Goal: Task Accomplishment & Management: Complete application form

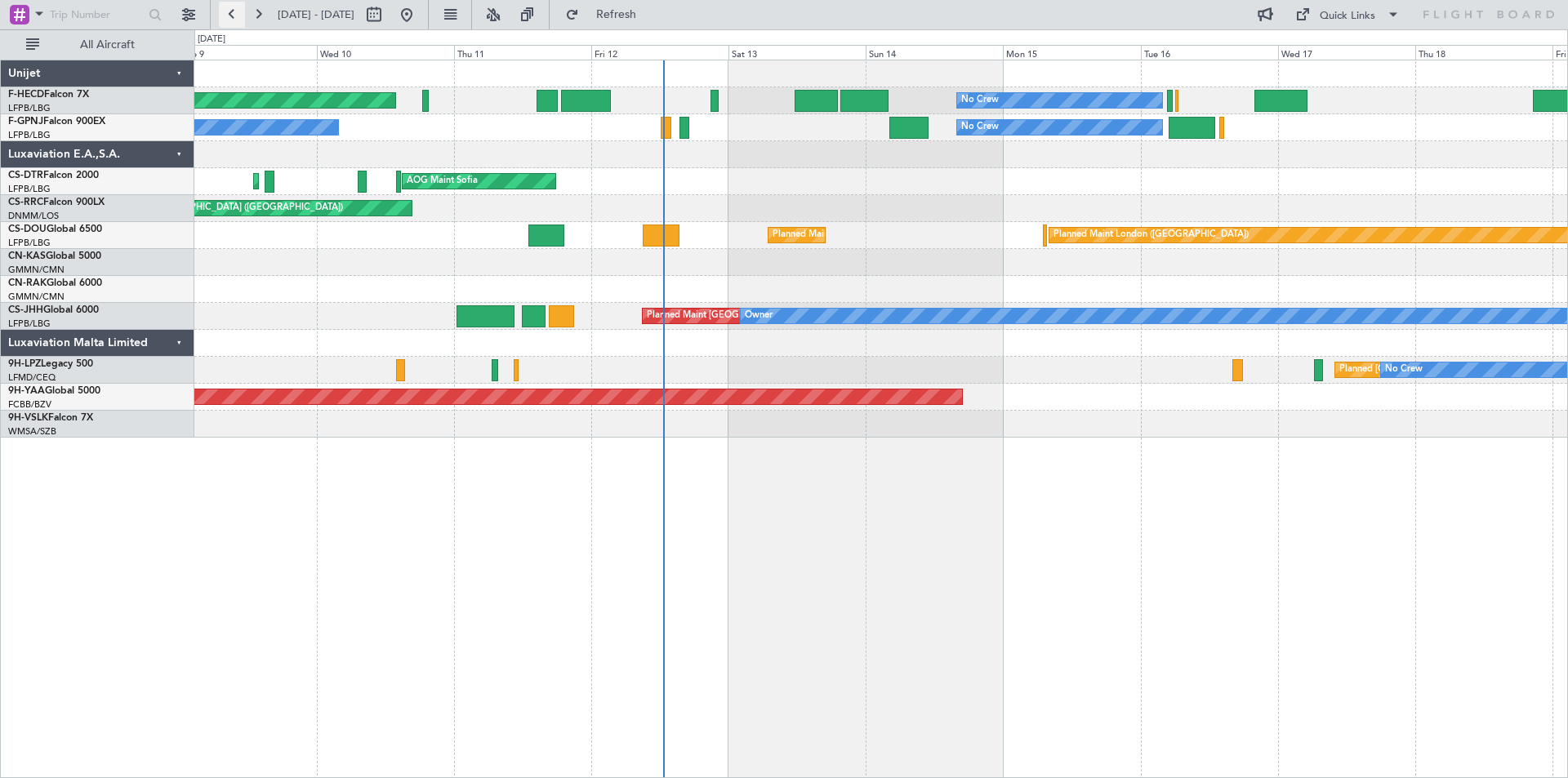
click at [233, 13] on button at bounding box center [232, 14] width 26 height 26
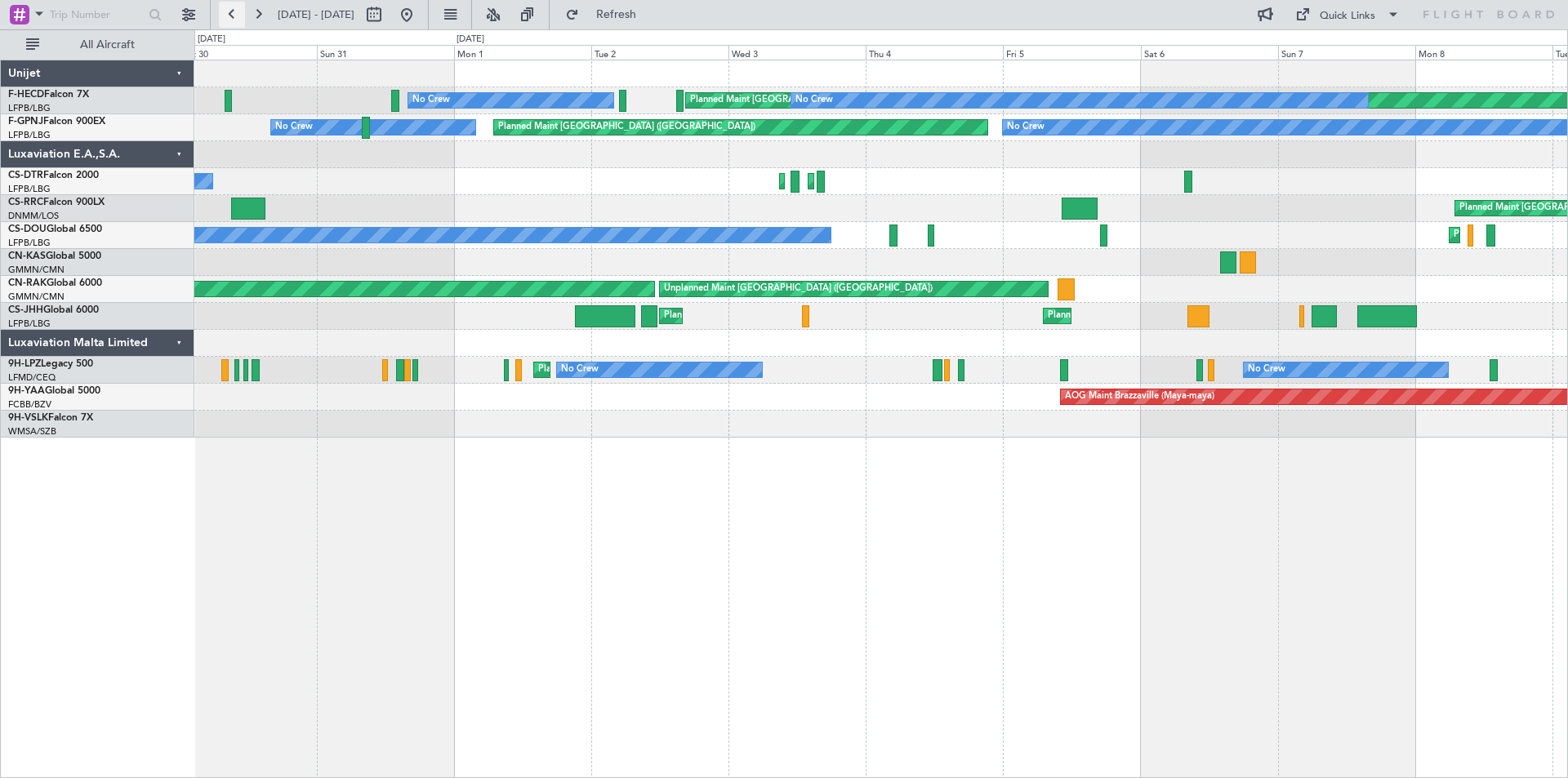
click at [233, 13] on button at bounding box center [232, 14] width 26 height 26
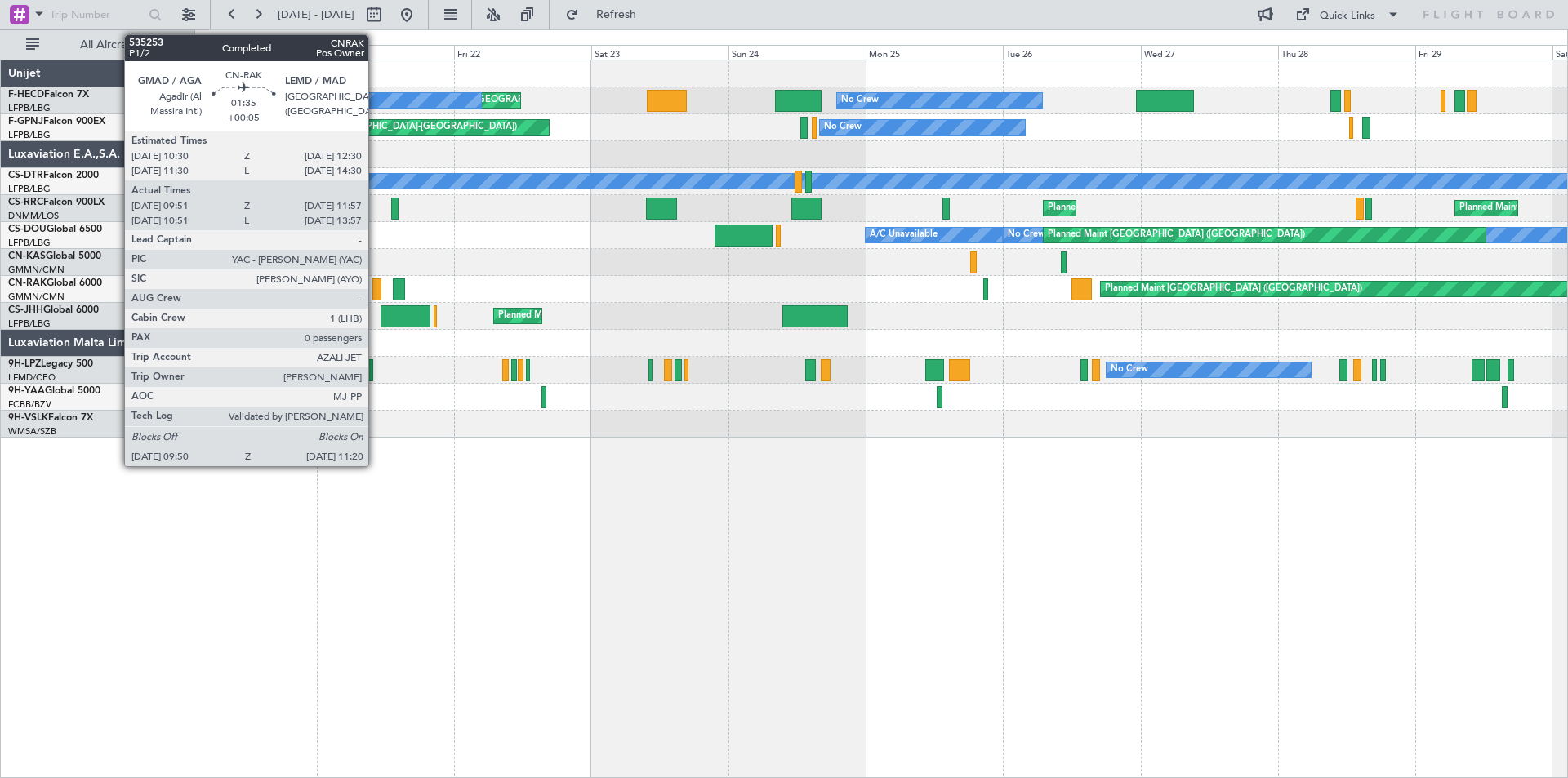
click at [375, 290] on div at bounding box center [376, 290] width 9 height 22
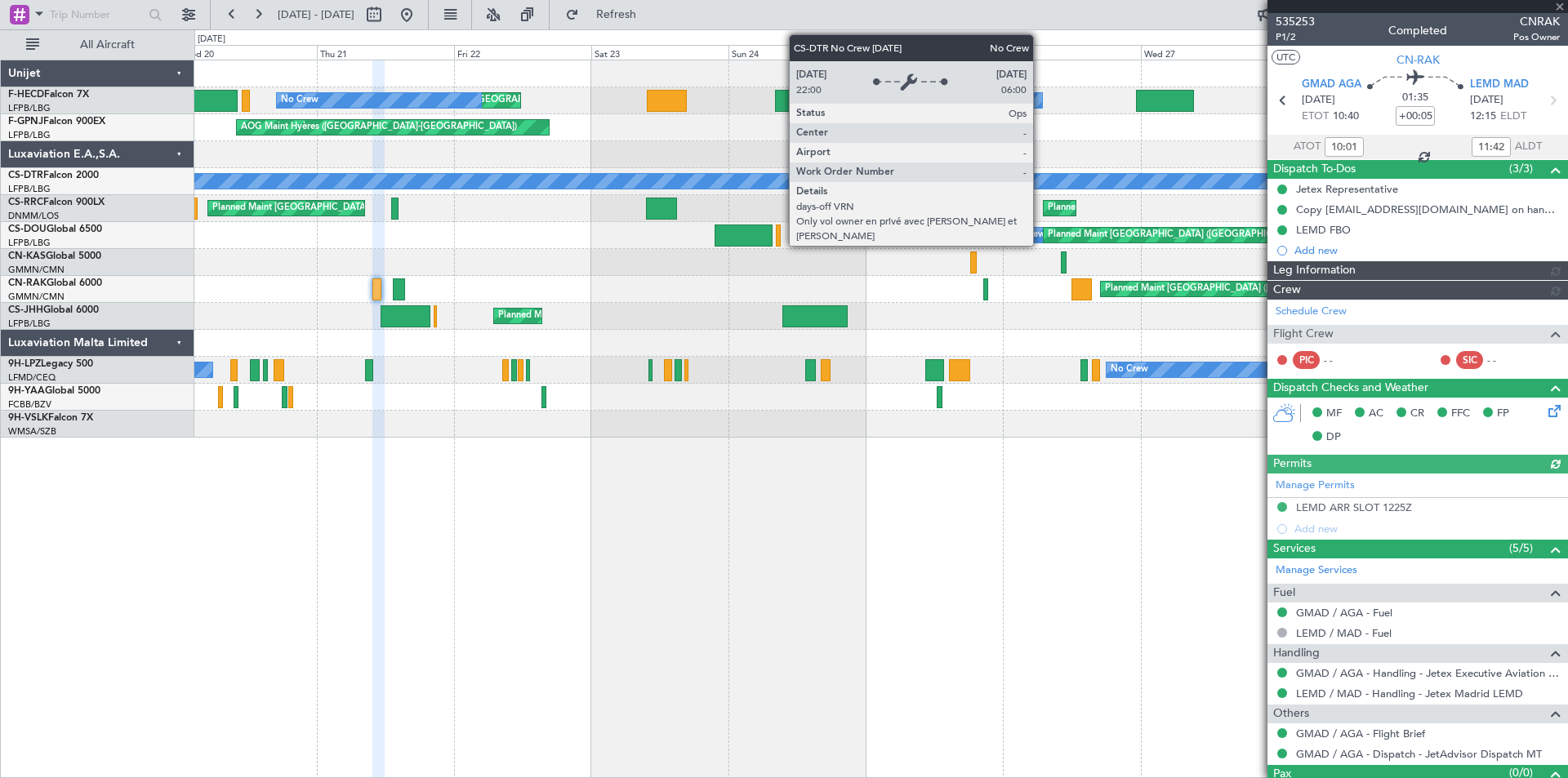
type input "[PERSON_NAME] ([PERSON_NAME])"
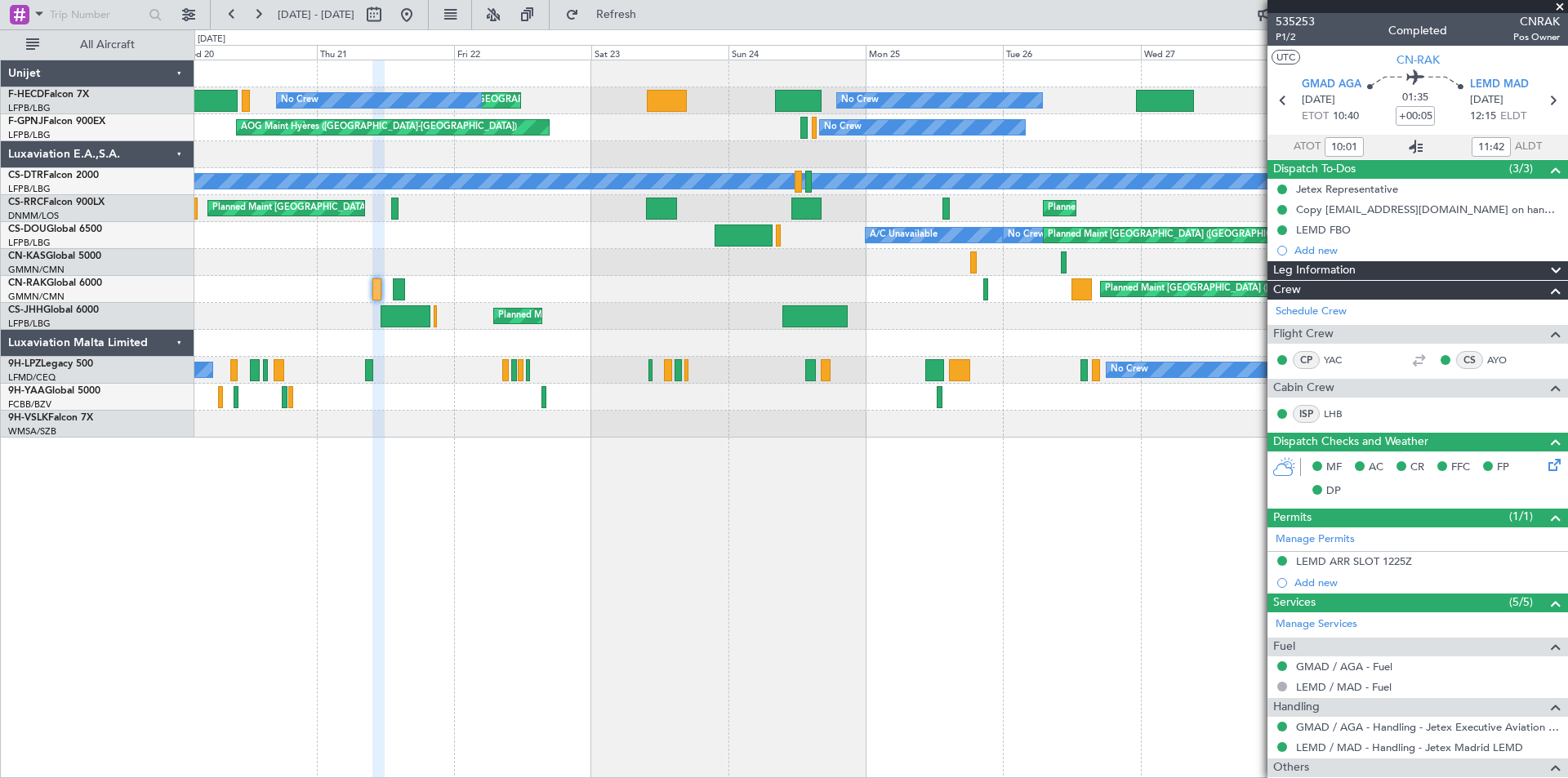
click at [1411, 148] on icon at bounding box center [1416, 147] width 19 height 19
type input "[PERSON_NAME] ([PERSON_NAME])"
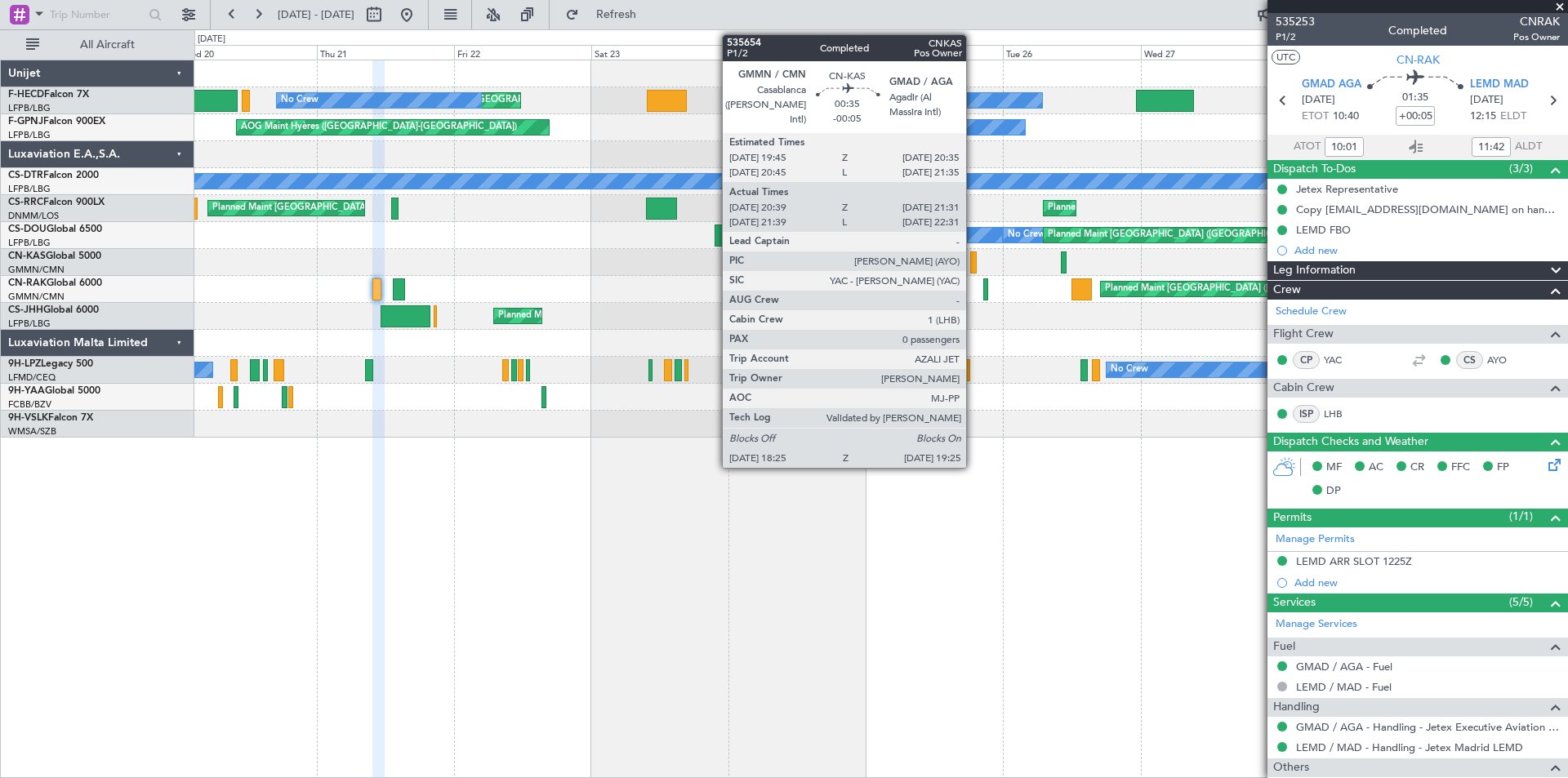
click at [972, 262] on div at bounding box center [973, 263] width 7 height 22
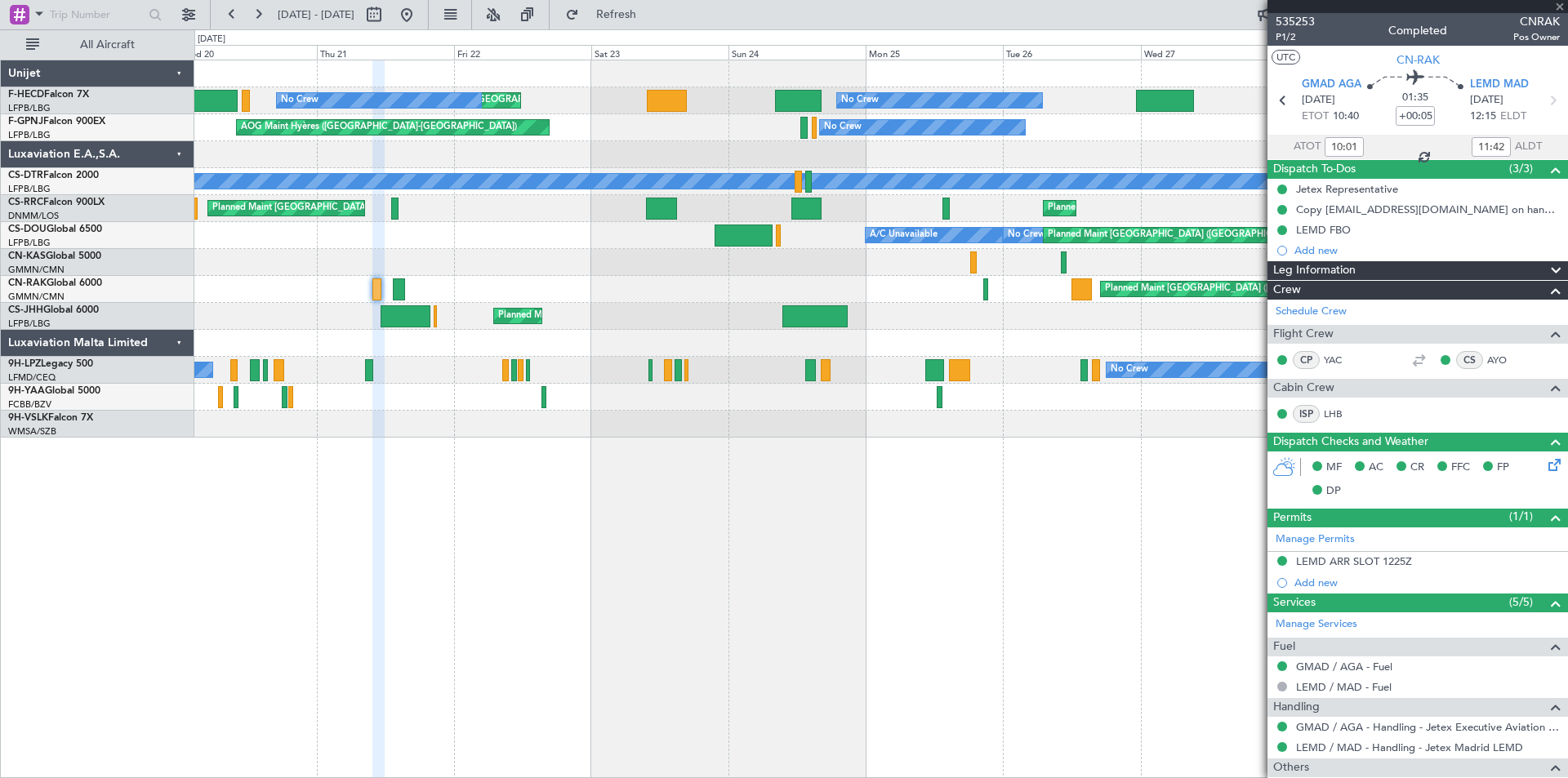
type input "-00:05"
type input "20:49"
type input "21:26"
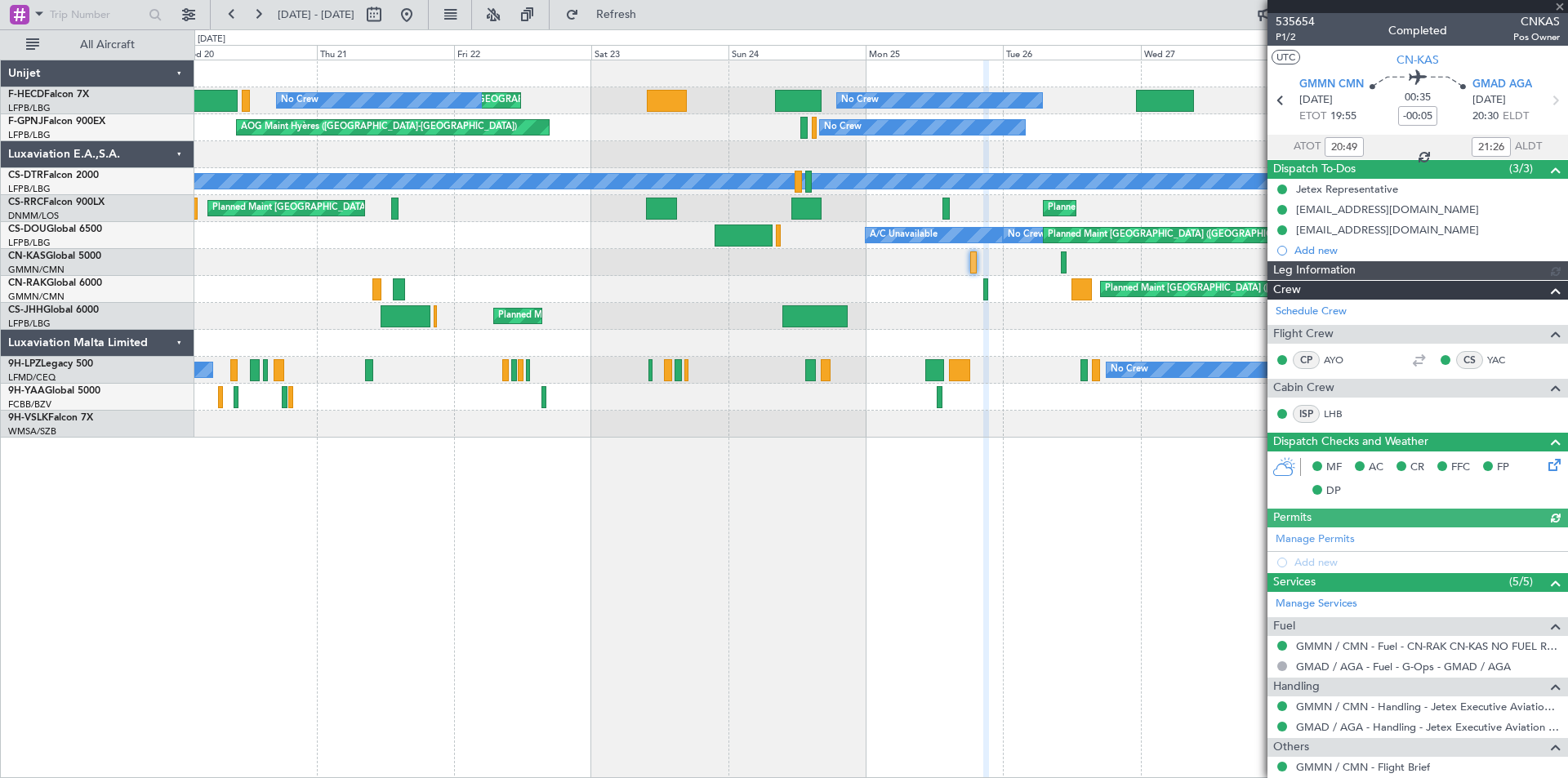
type input "[PERSON_NAME] ([PERSON_NAME])"
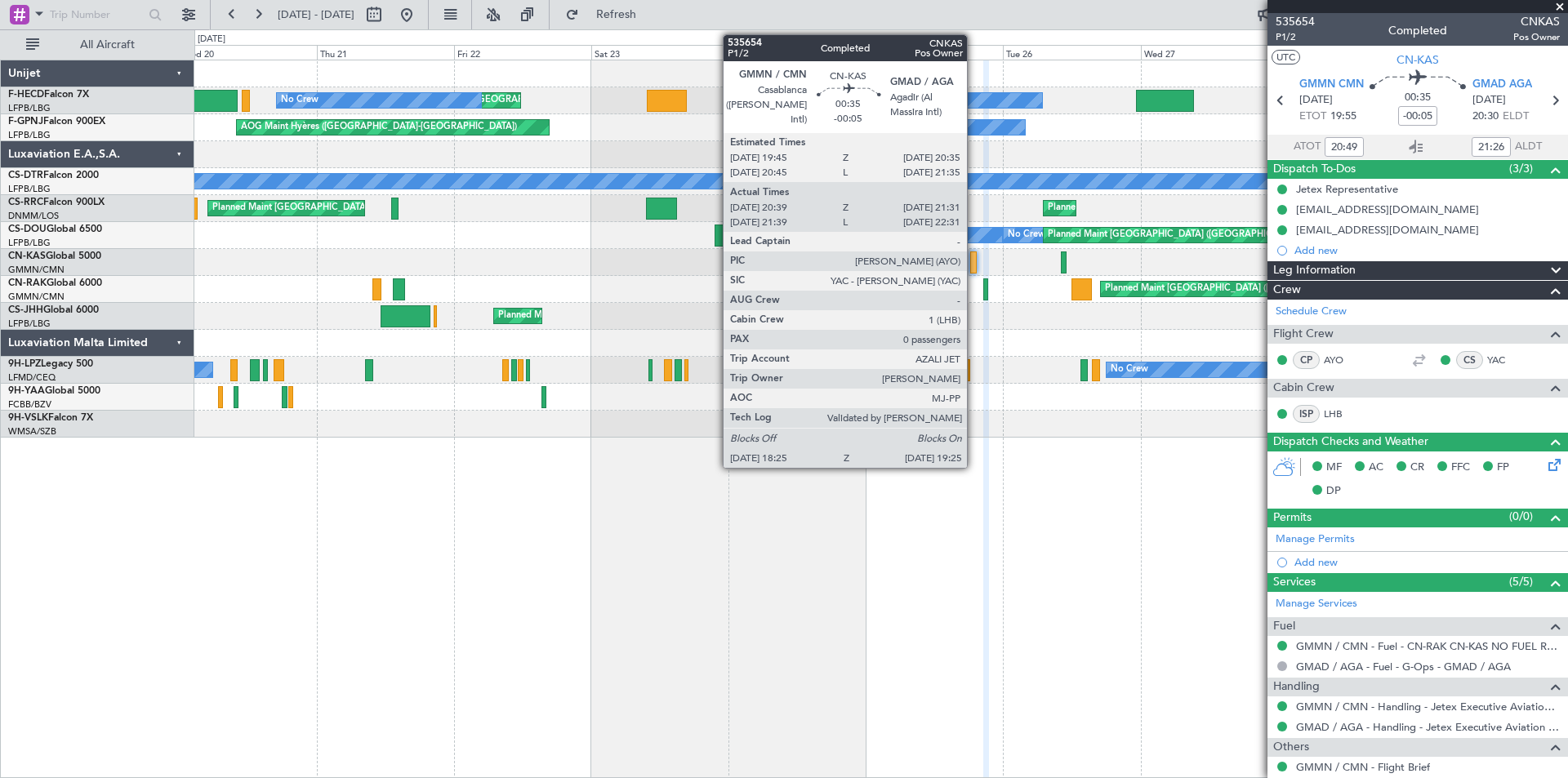
click at [974, 261] on div at bounding box center [973, 263] width 7 height 22
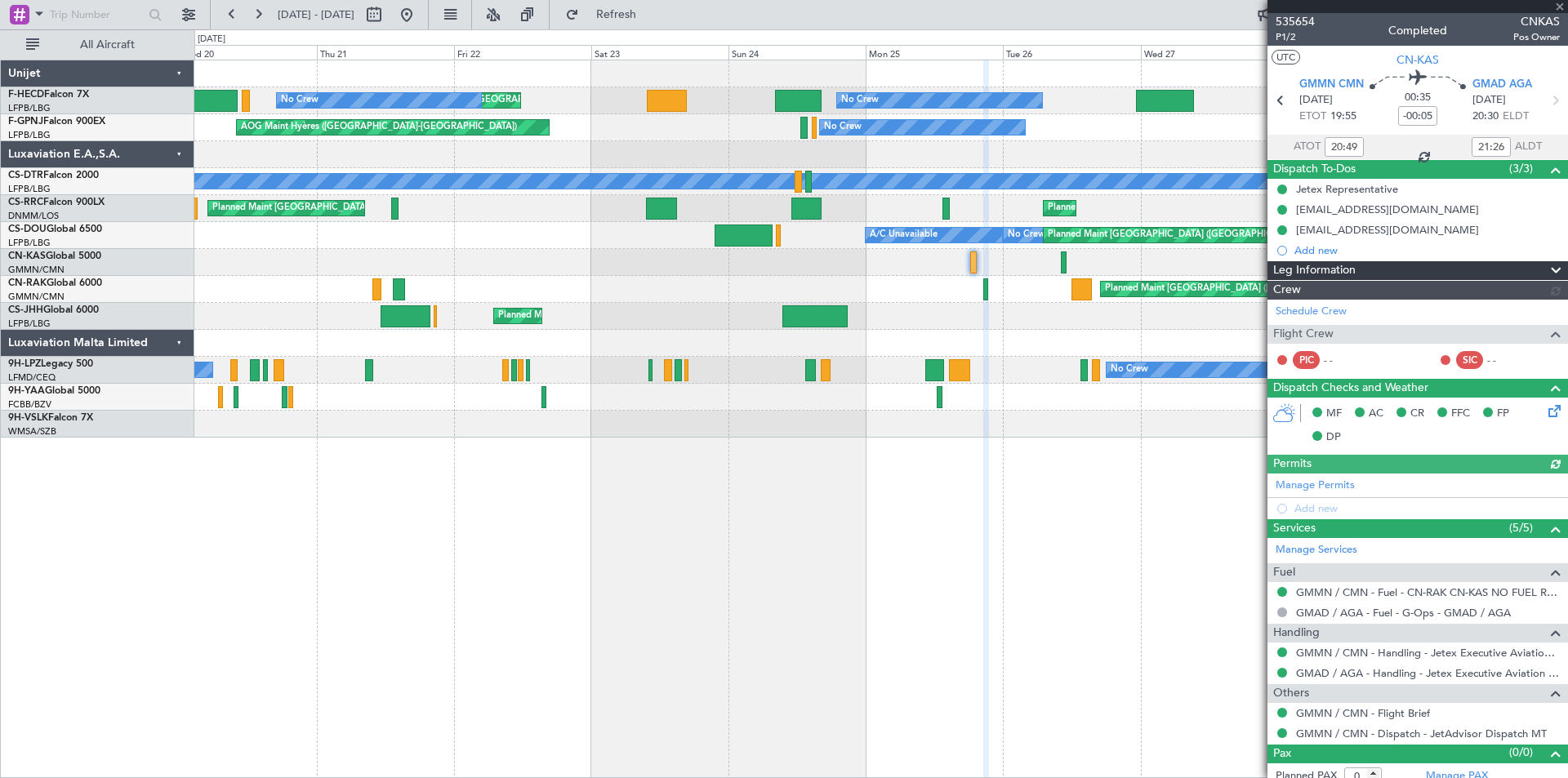
type input "[PERSON_NAME] ([PERSON_NAME])"
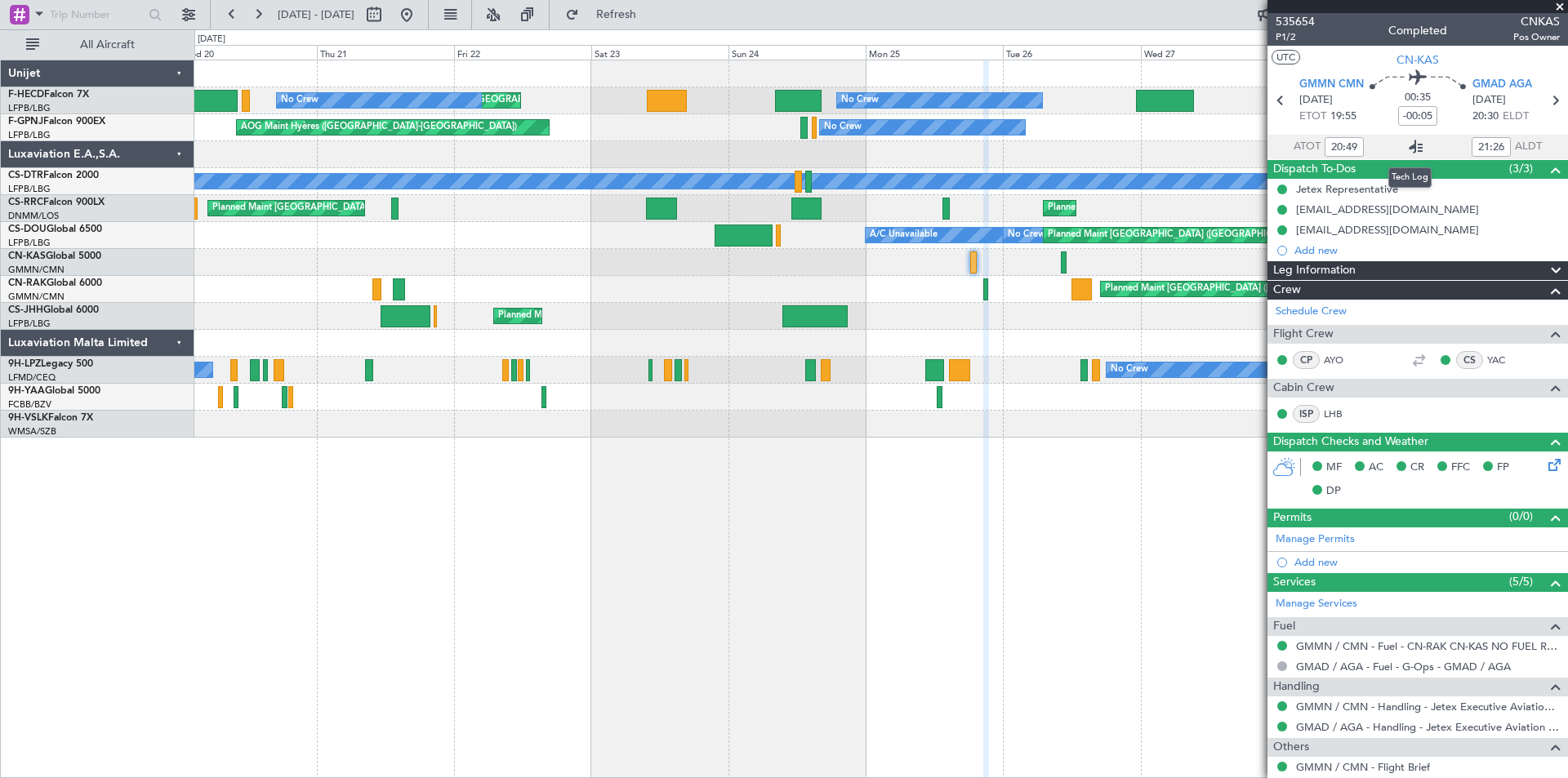
click at [1411, 146] on icon at bounding box center [1416, 147] width 19 height 19
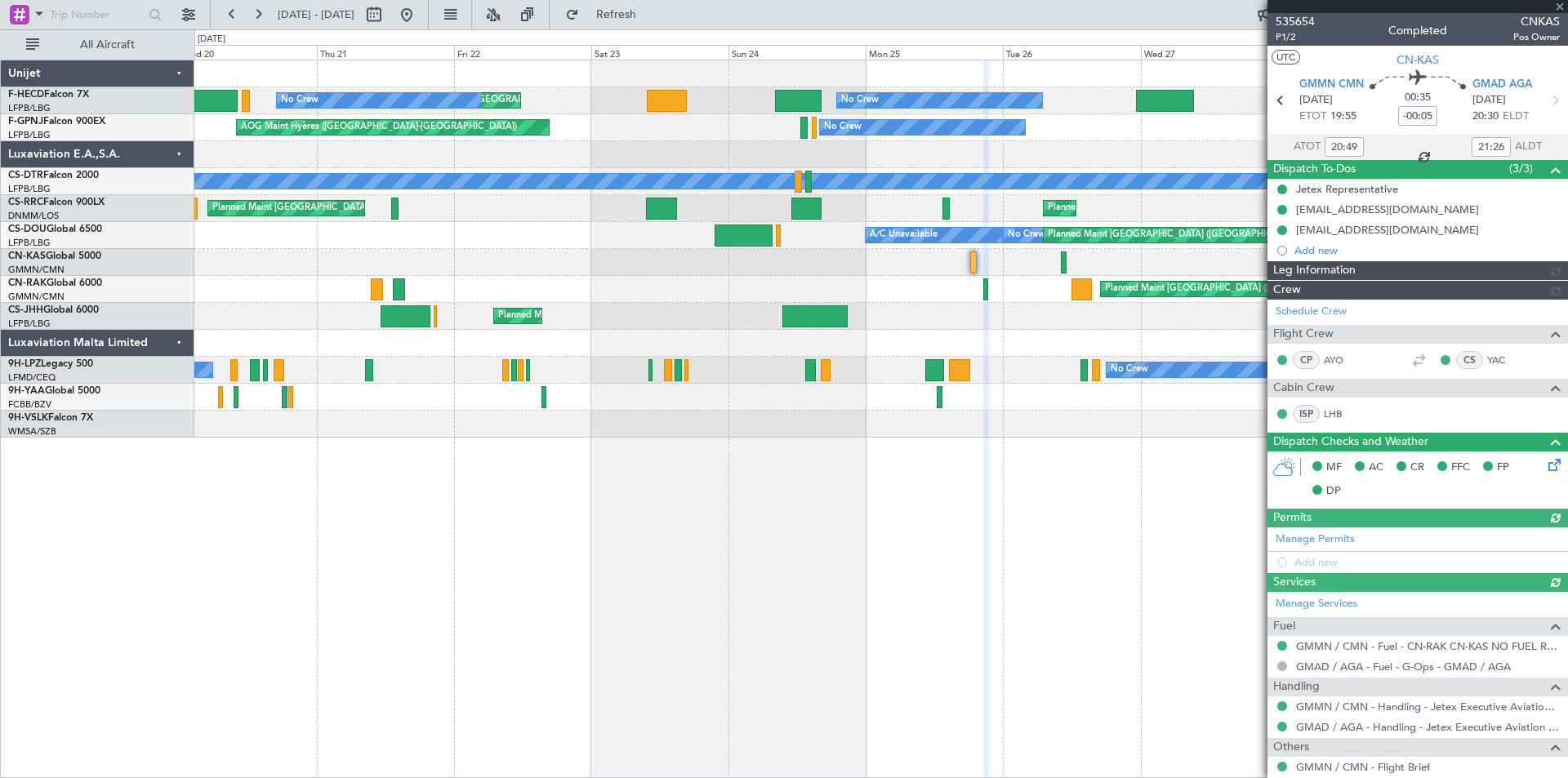
type input "[PERSON_NAME] ([PERSON_NAME])"
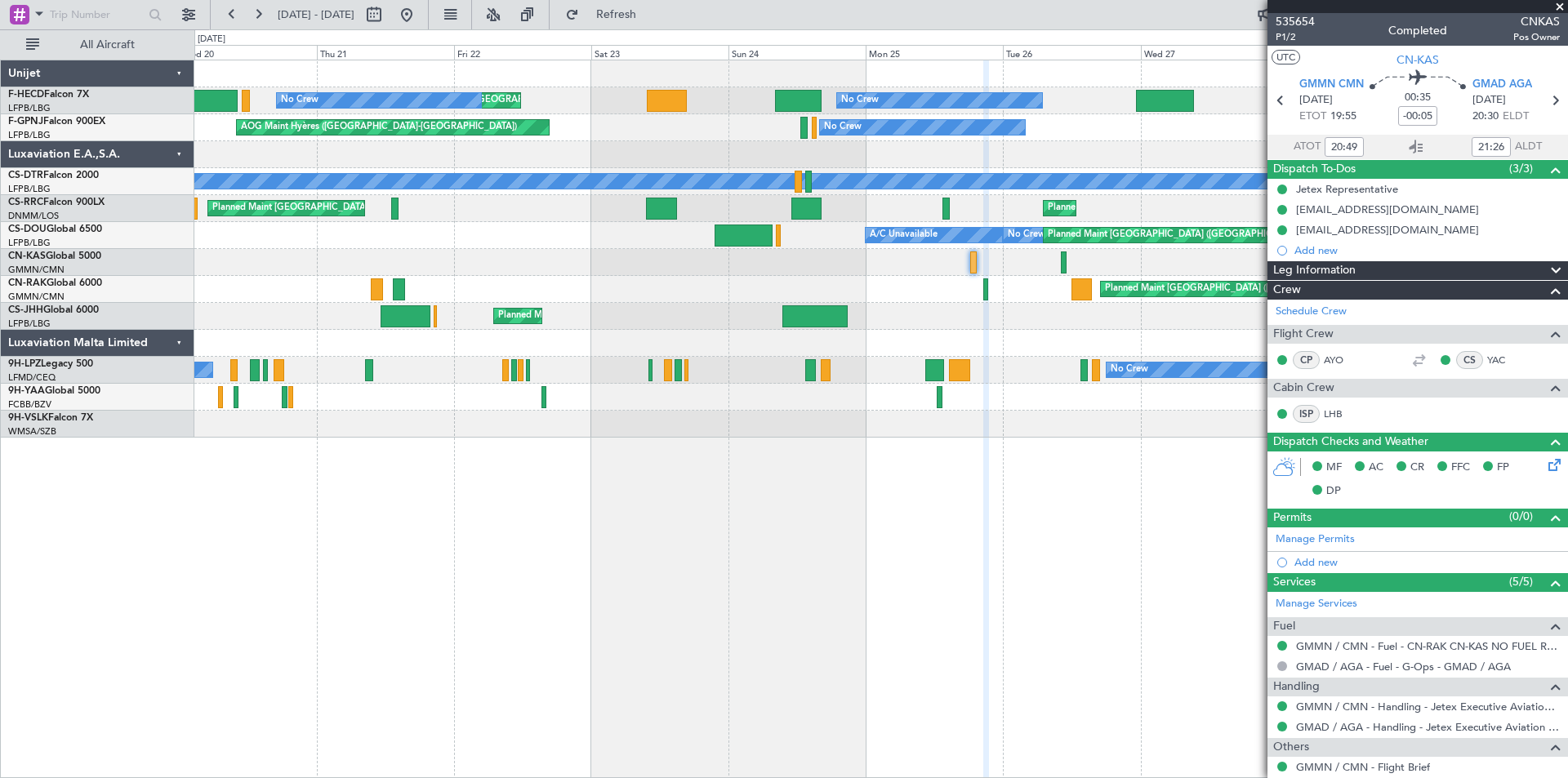
type input "[PERSON_NAME] ([PERSON_NAME])"
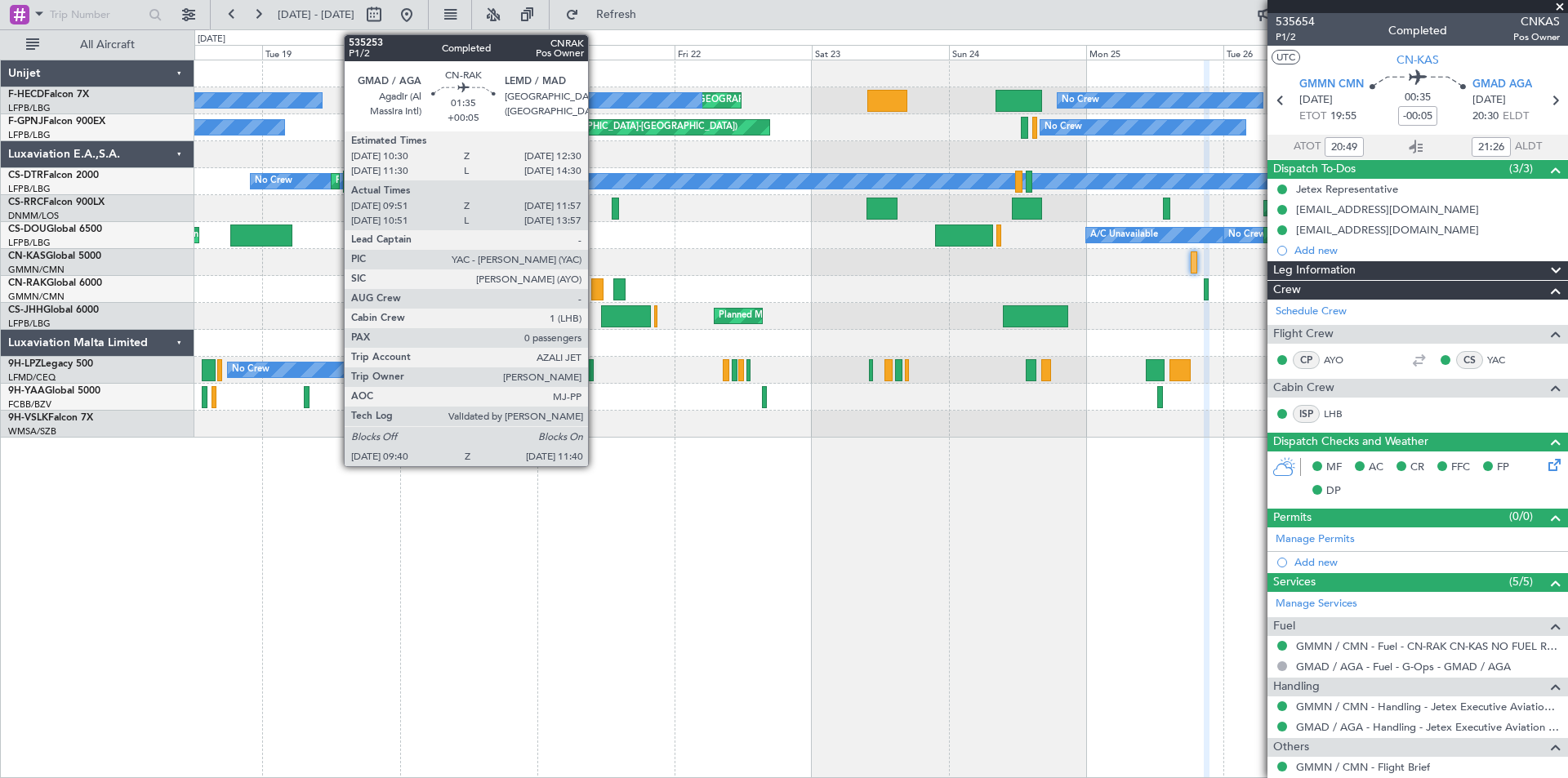
click at [595, 288] on div at bounding box center [597, 290] width 13 height 22
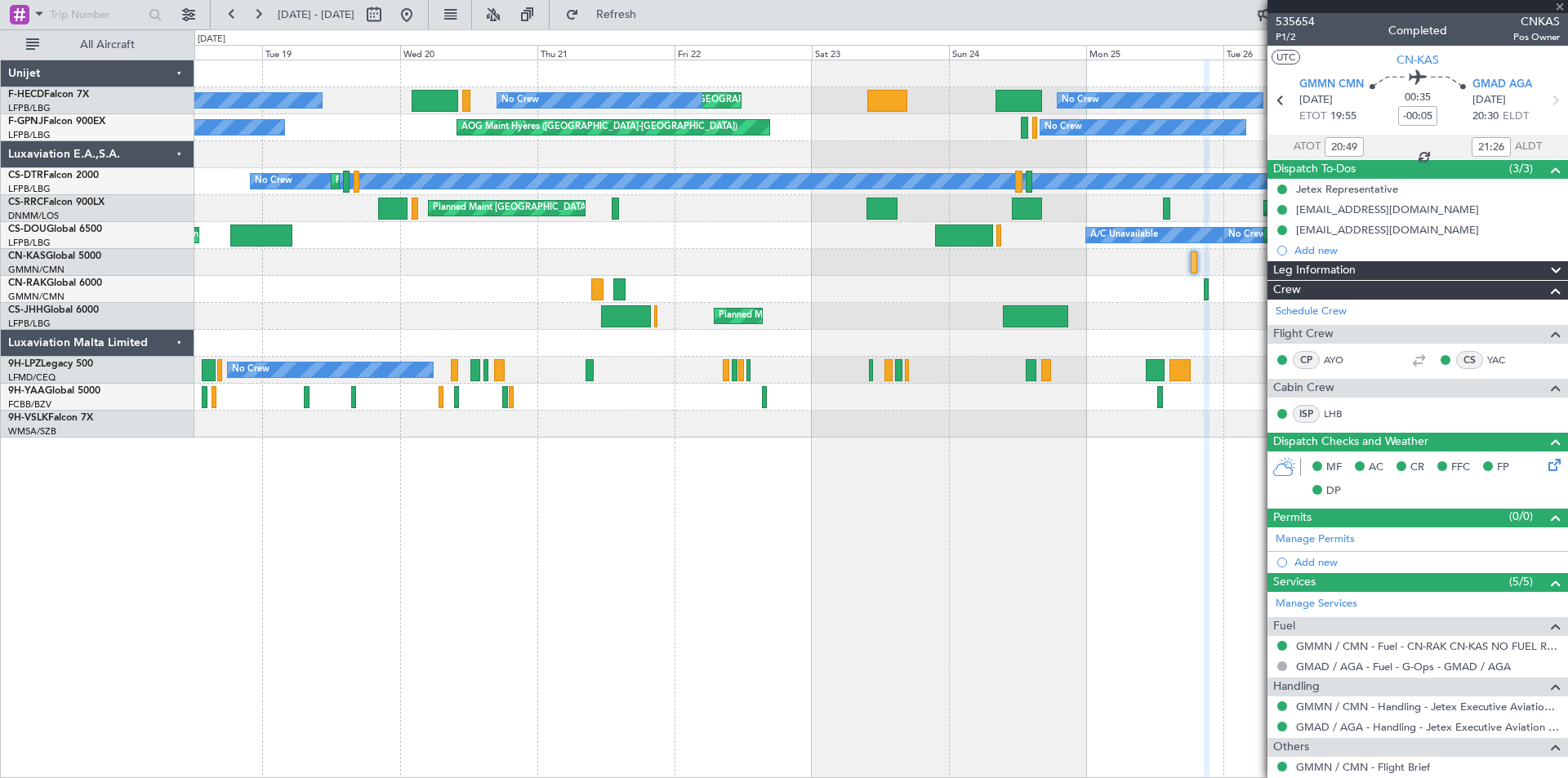
type input "+00:05"
type input "10:01"
type input "11:42"
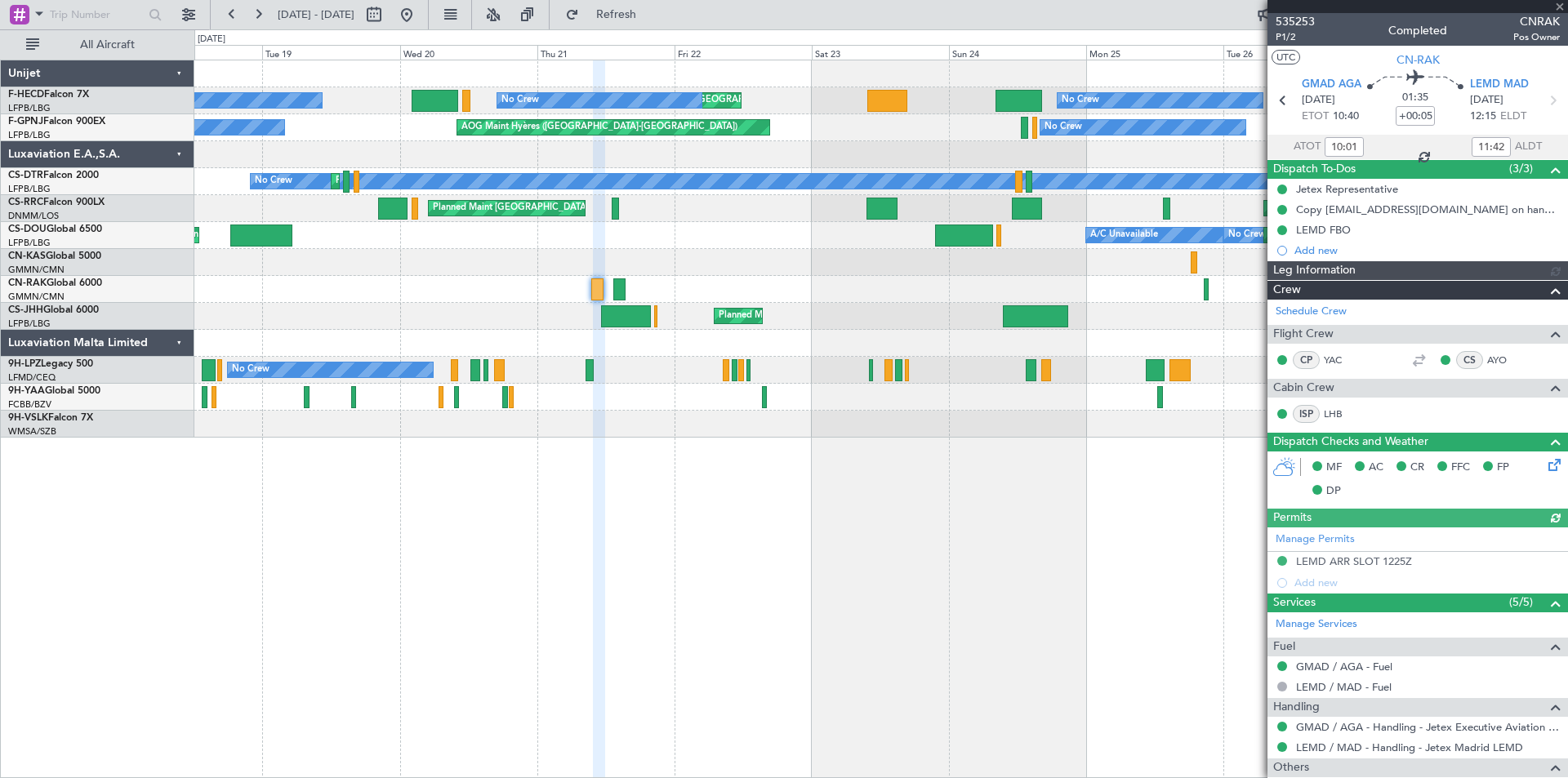
type input "[PERSON_NAME] ([PERSON_NAME])"
click at [1409, 147] on icon at bounding box center [1416, 147] width 19 height 19
type input "[PERSON_NAME] ([PERSON_NAME])"
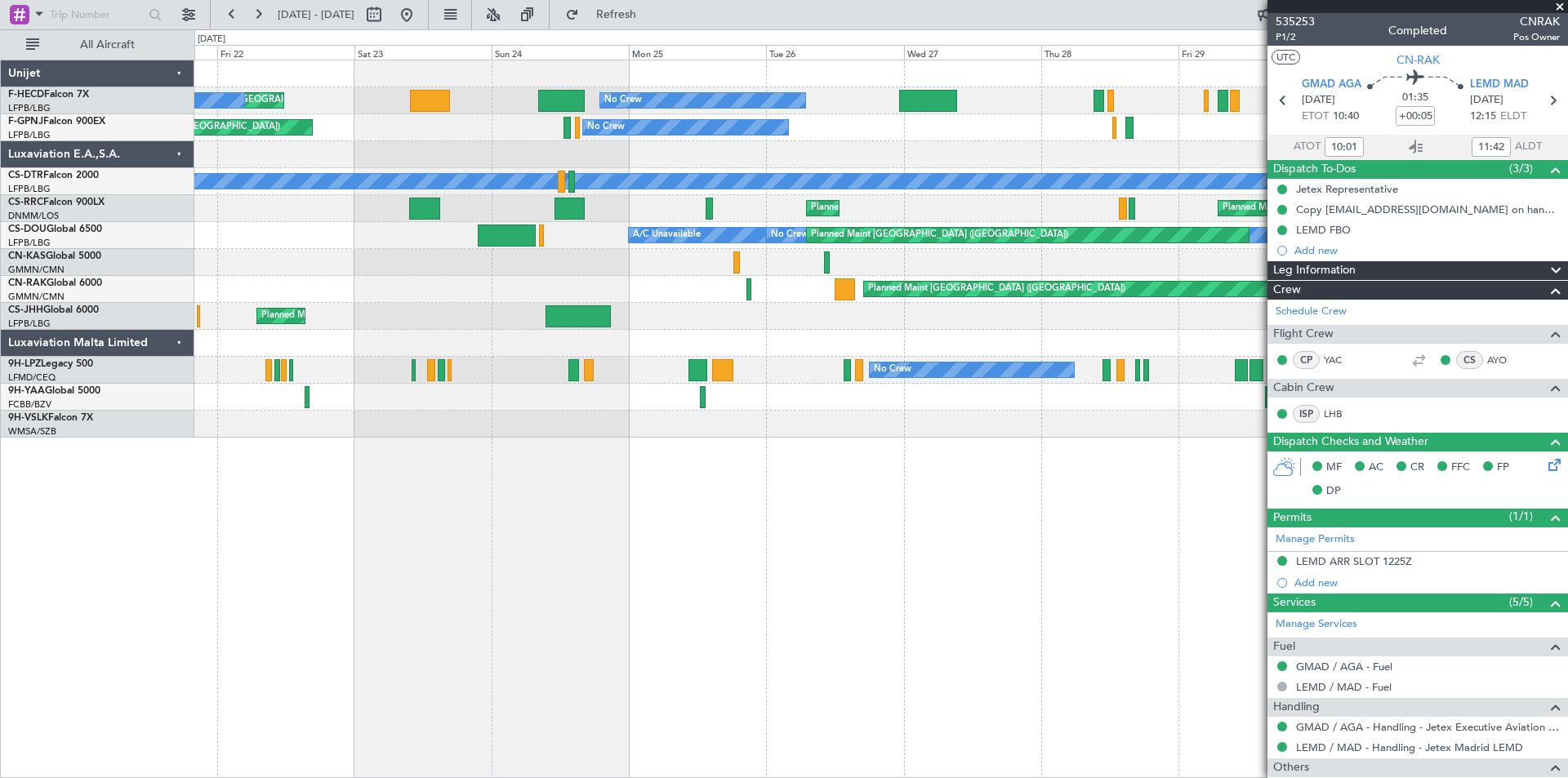
click at [621, 286] on div "Planned Maint [GEOGRAPHIC_DATA] ([GEOGRAPHIC_DATA]) Unplanned Maint [GEOGRAPHIC…" at bounding box center [881, 290] width 1373 height 27
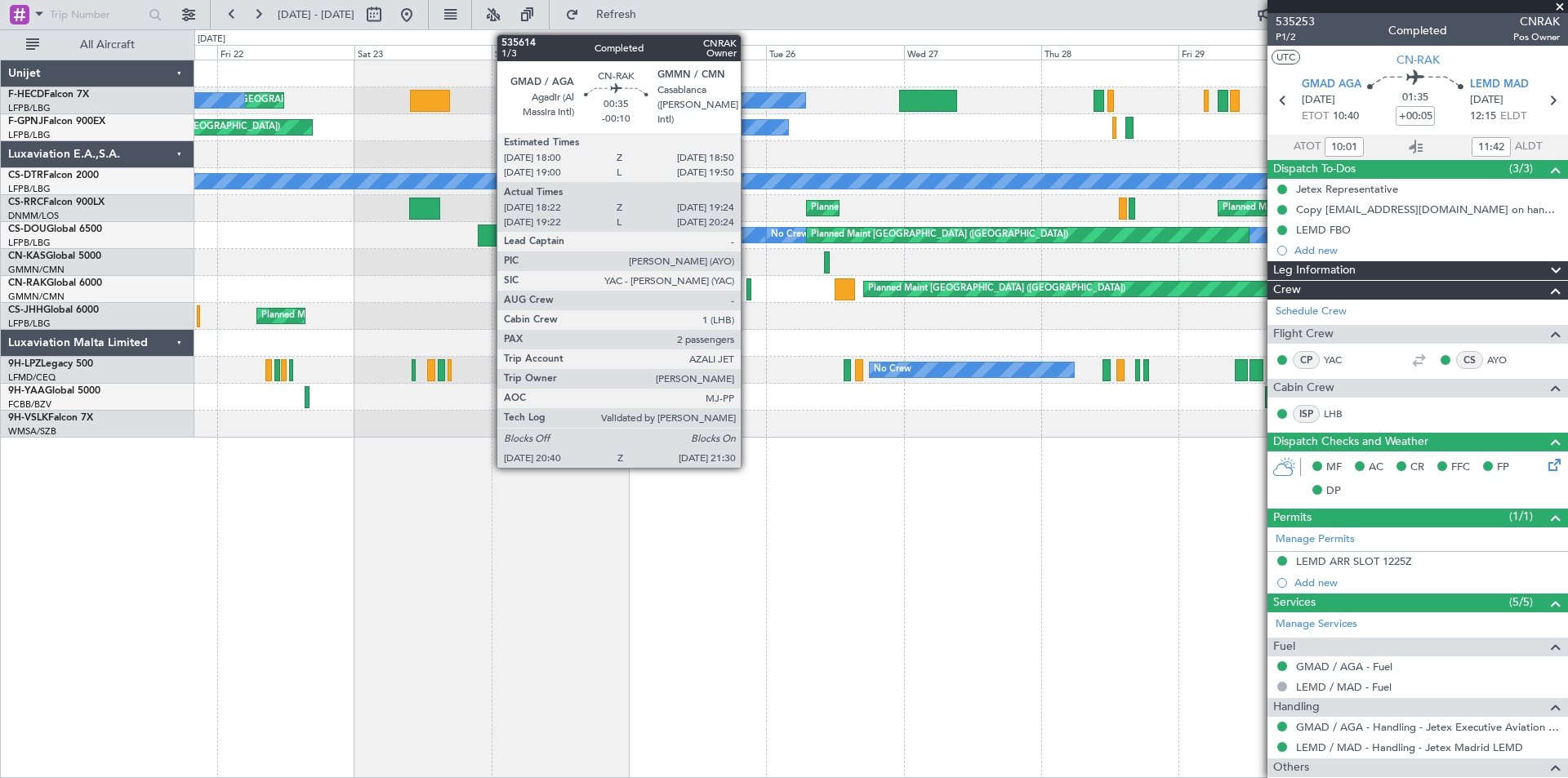
click at [748, 286] on div at bounding box center [749, 290] width 5 height 22
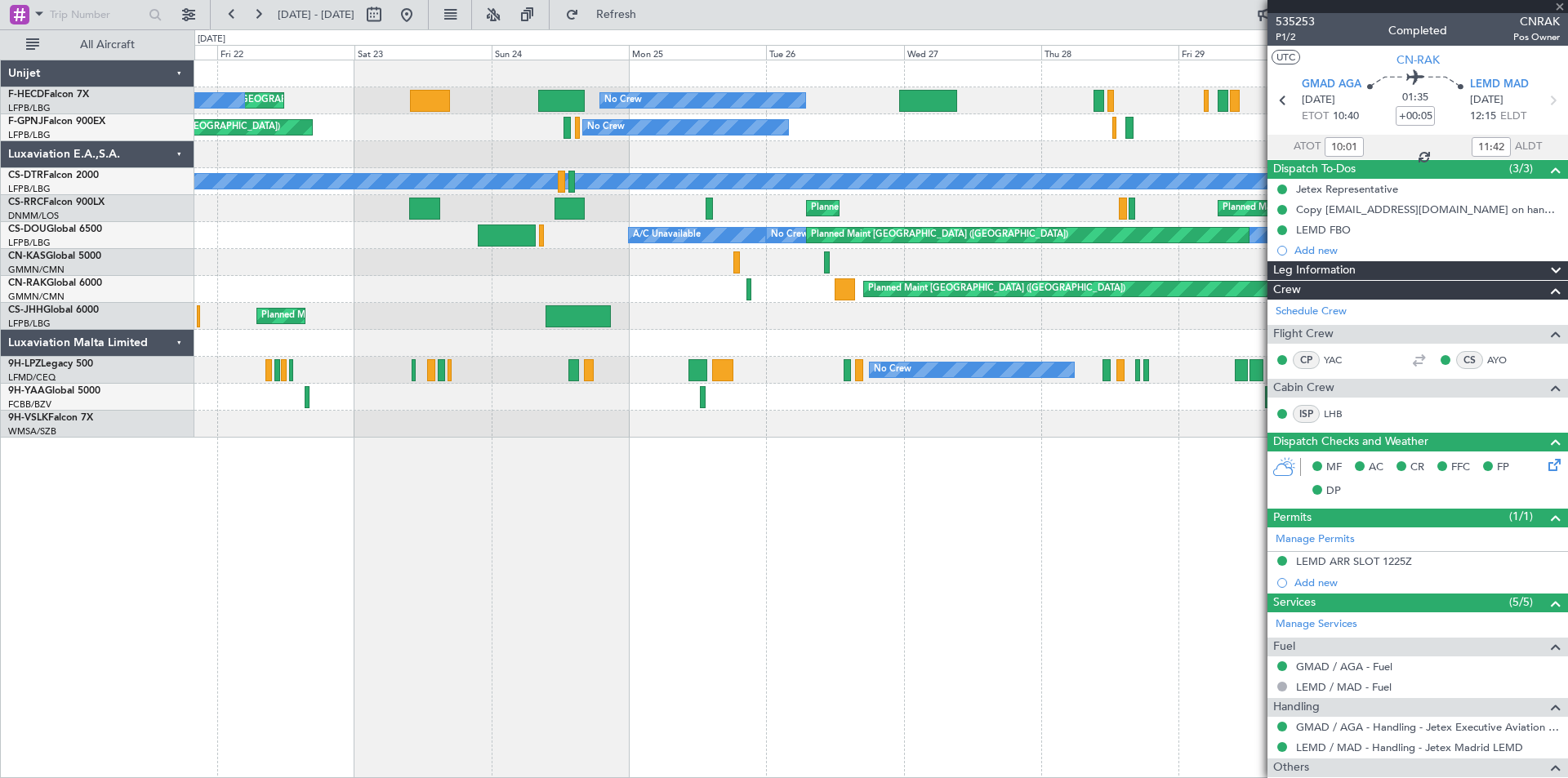
type input "-00:10"
type input "18:32"
type input "19:19"
type input "2"
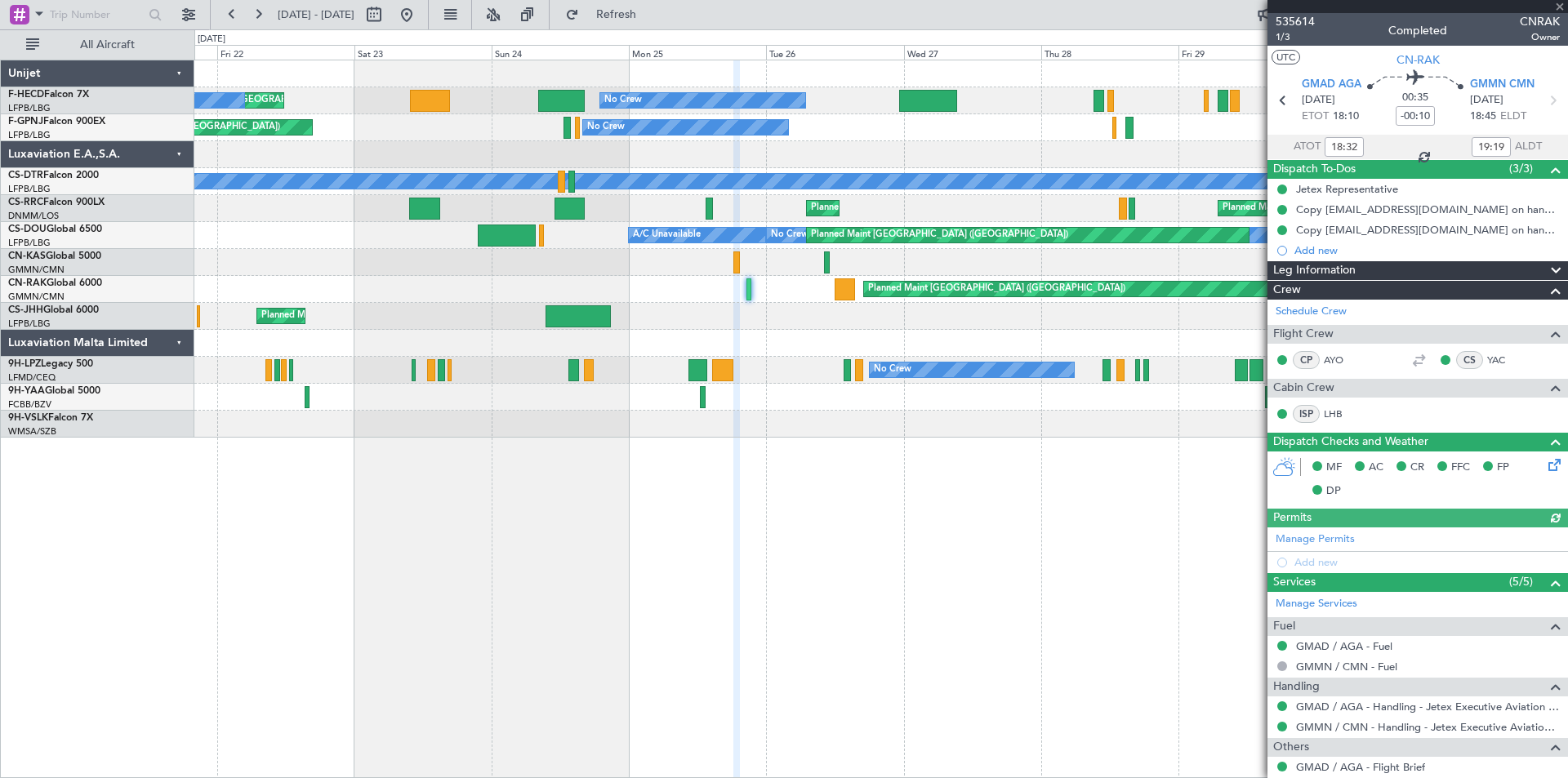
type input "[PERSON_NAME] ([PERSON_NAME])"
click at [1411, 147] on icon at bounding box center [1416, 147] width 19 height 19
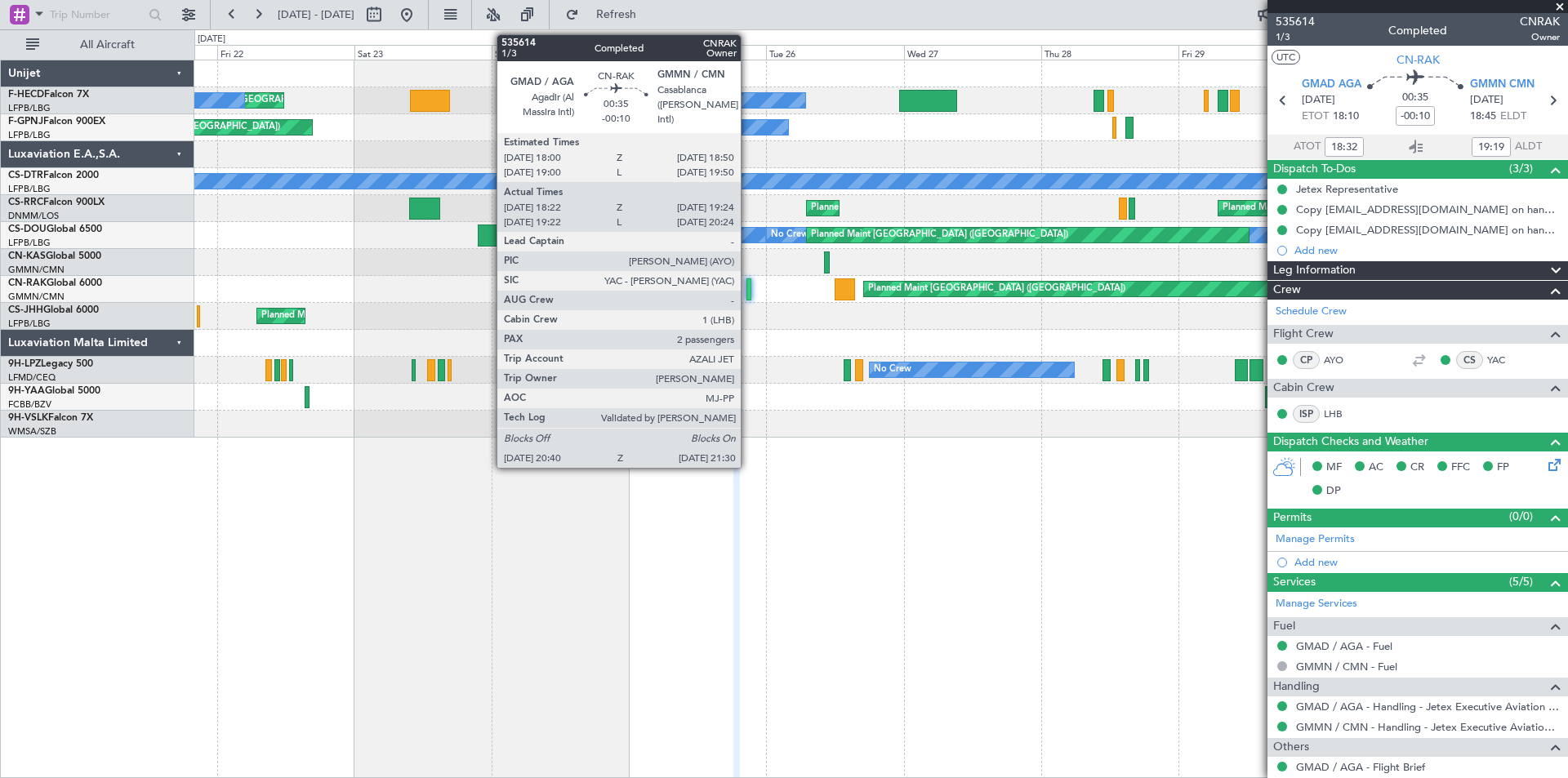
click at [748, 290] on div at bounding box center [749, 290] width 5 height 22
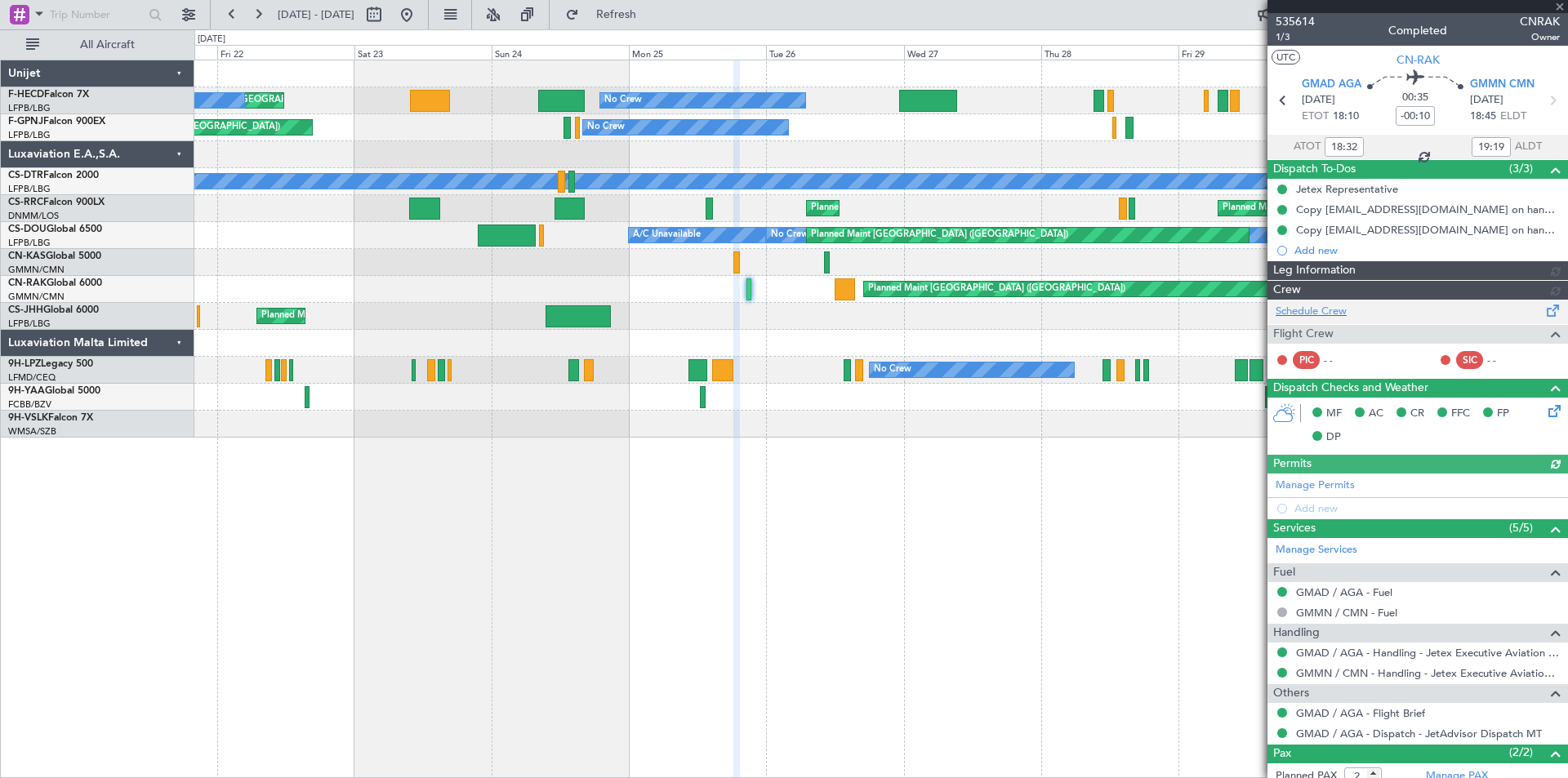
type input "[PERSON_NAME] ([PERSON_NAME])"
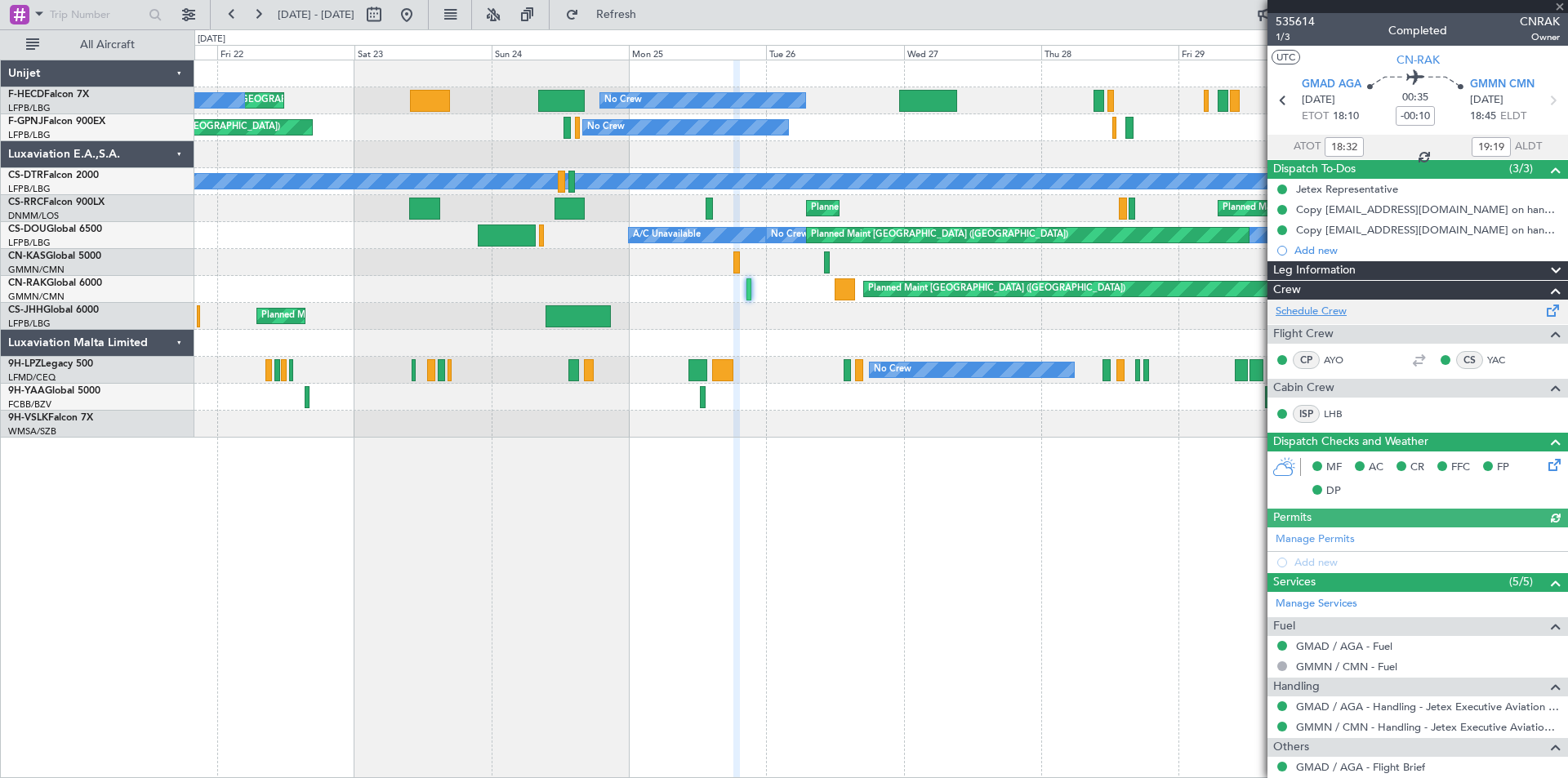
click at [1334, 309] on link "Schedule Crew" at bounding box center [1311, 312] width 71 height 16
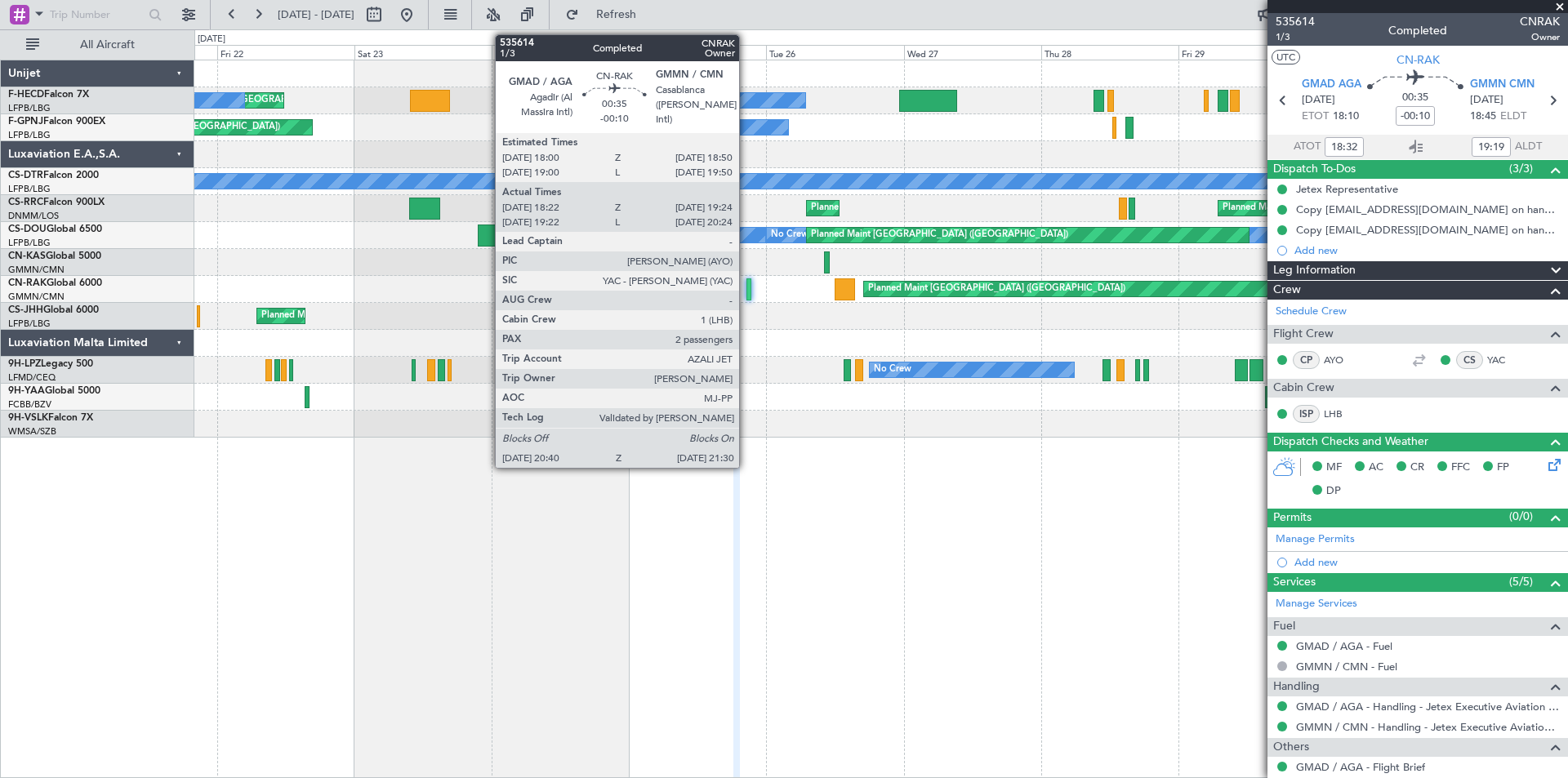
click at [746, 292] on div at bounding box center [749, 290] width 5 height 22
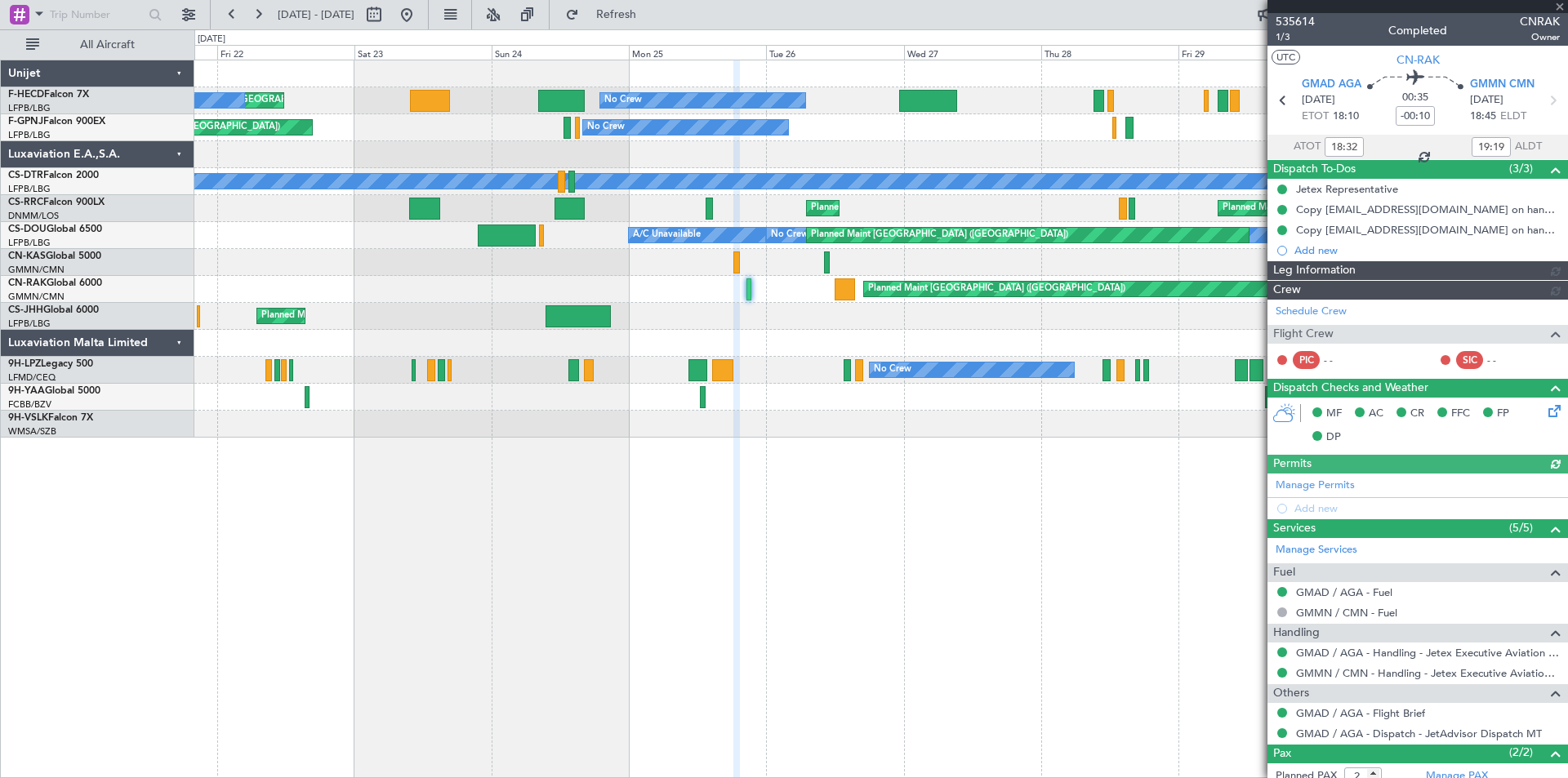
type input "[PERSON_NAME] ([PERSON_NAME])"
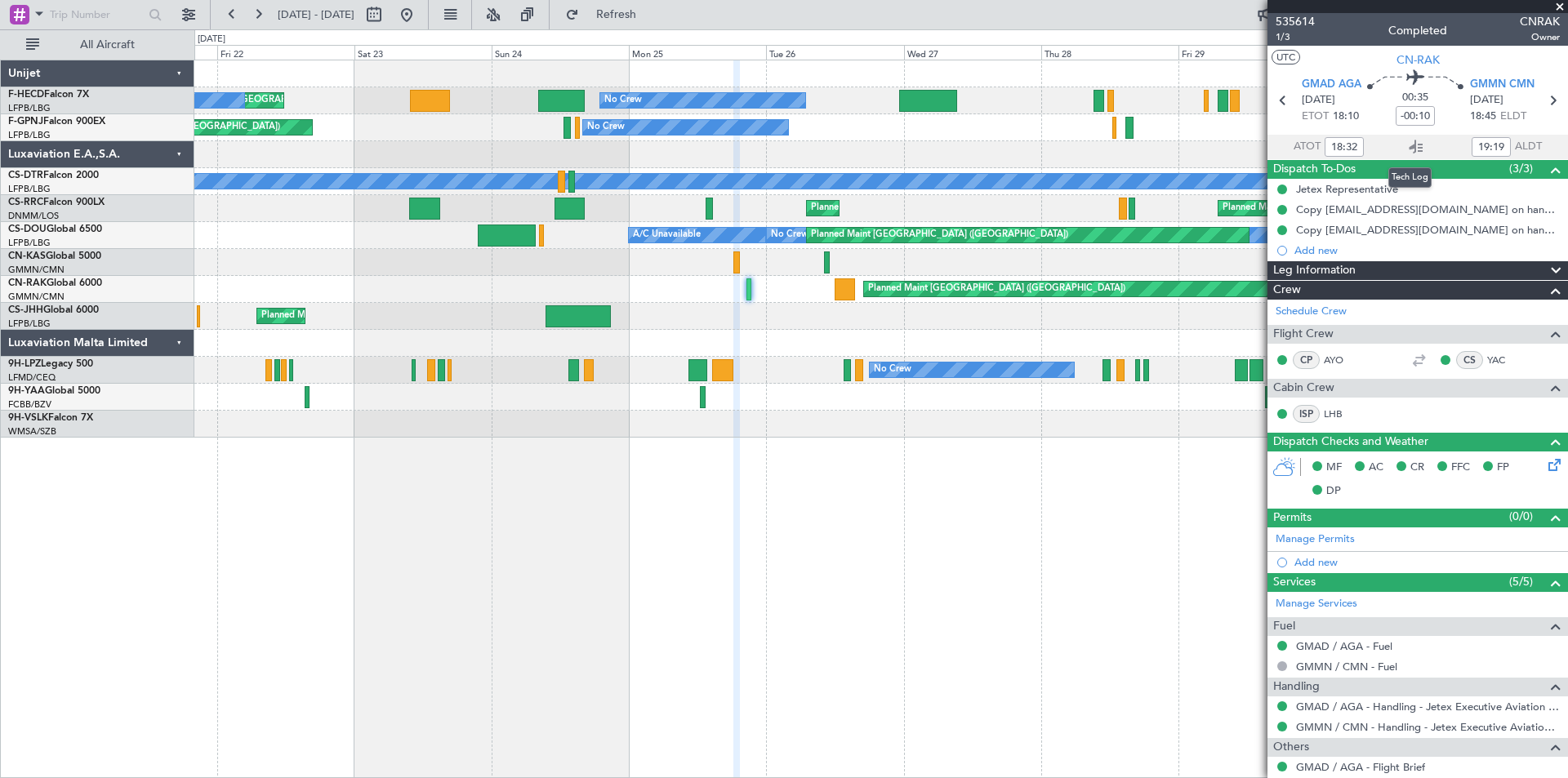
click at [1410, 149] on icon at bounding box center [1416, 147] width 19 height 19
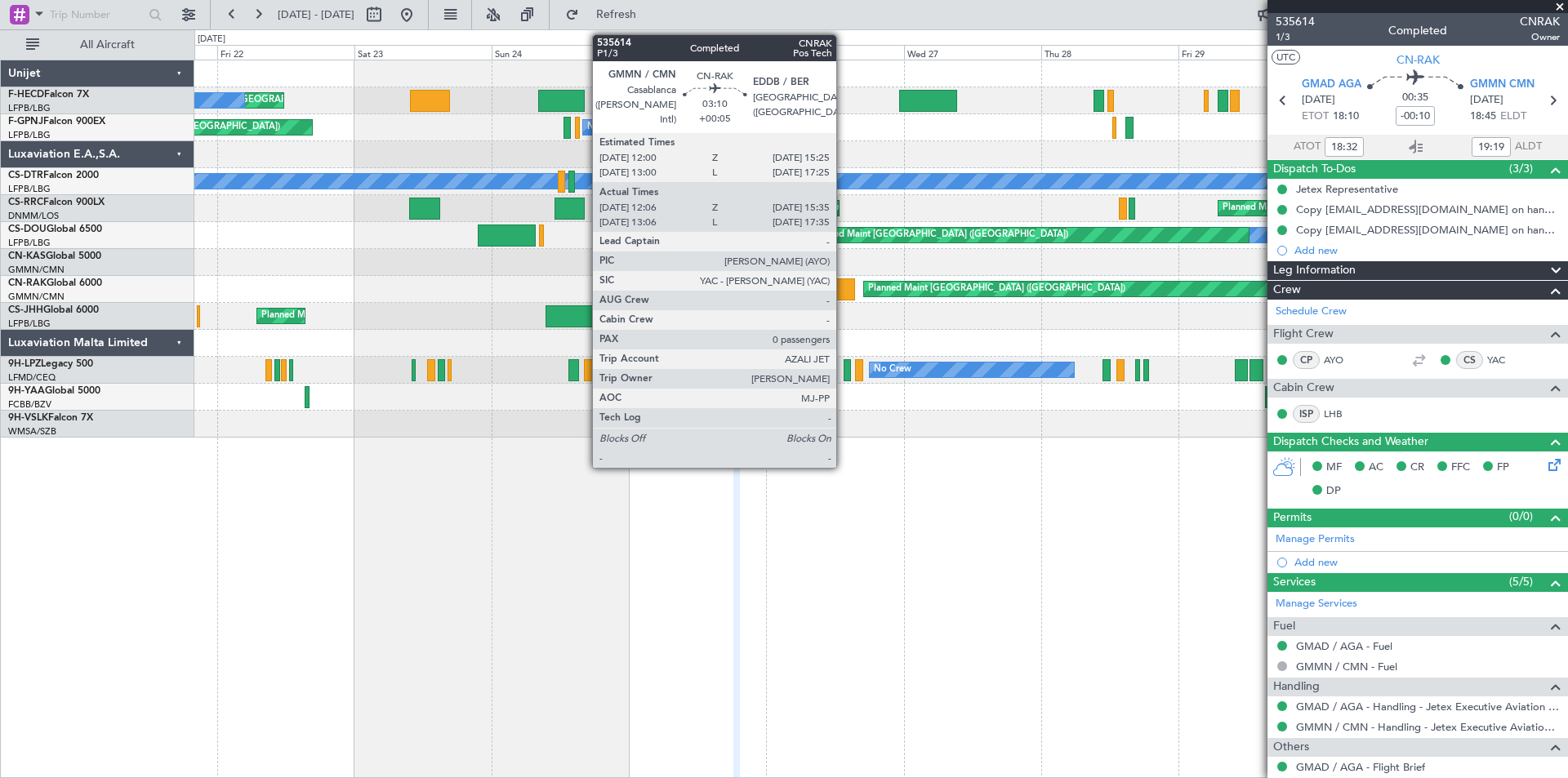
click at [844, 296] on div at bounding box center [845, 290] width 20 height 22
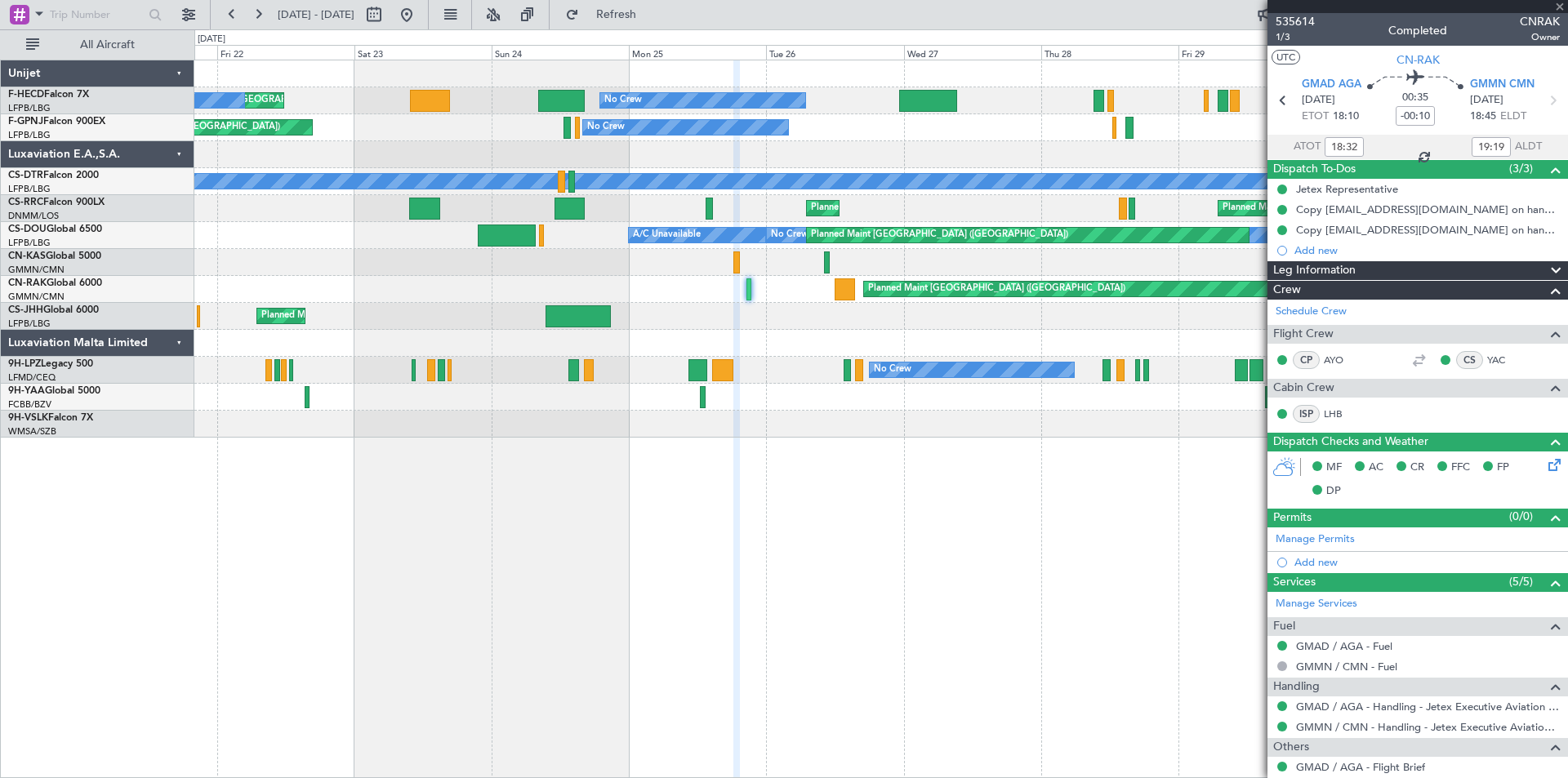
type input "+00:05"
type input "12:16"
type input "15:30"
type input "0"
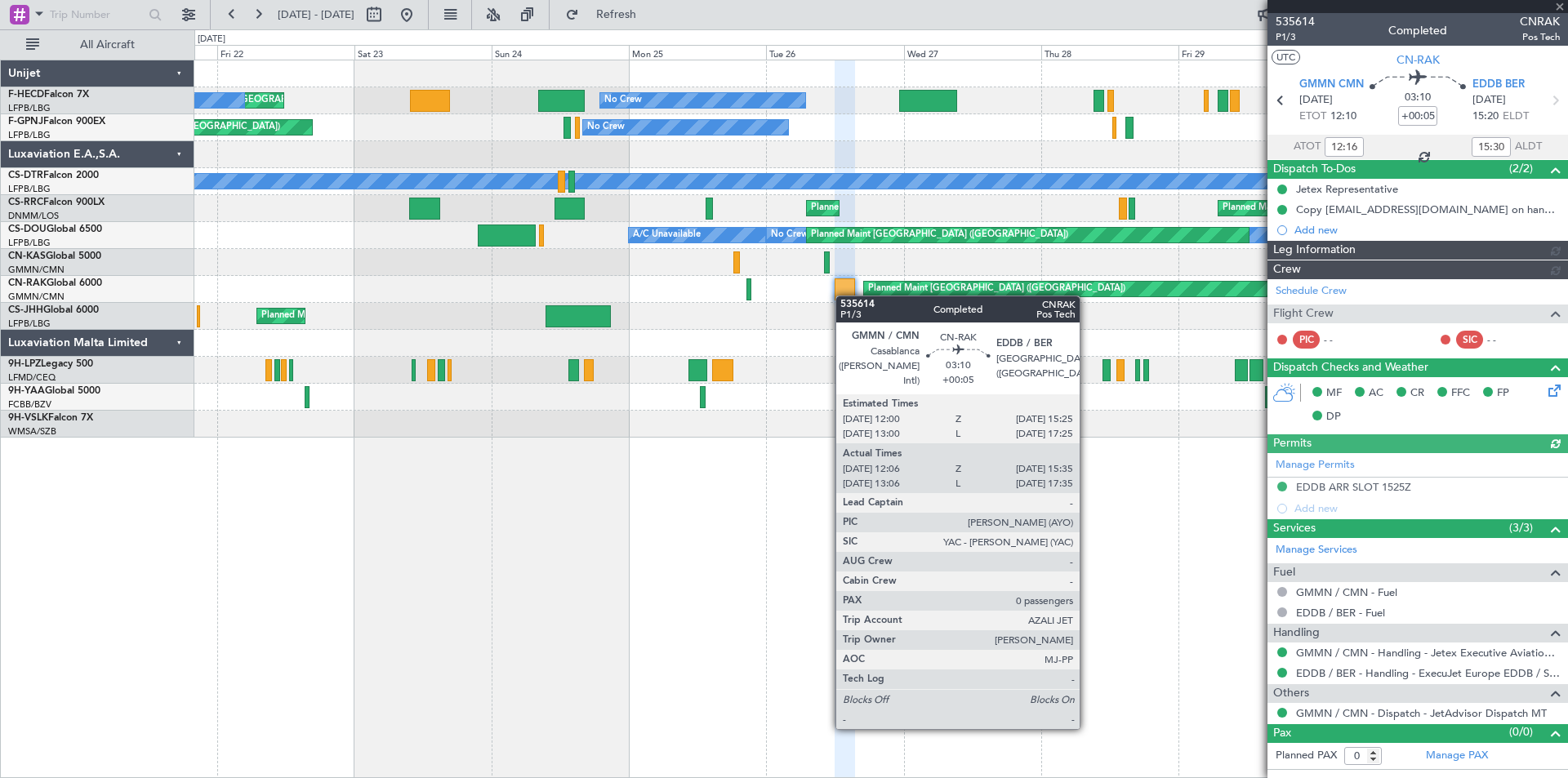
type input "[PERSON_NAME] ([PERSON_NAME])"
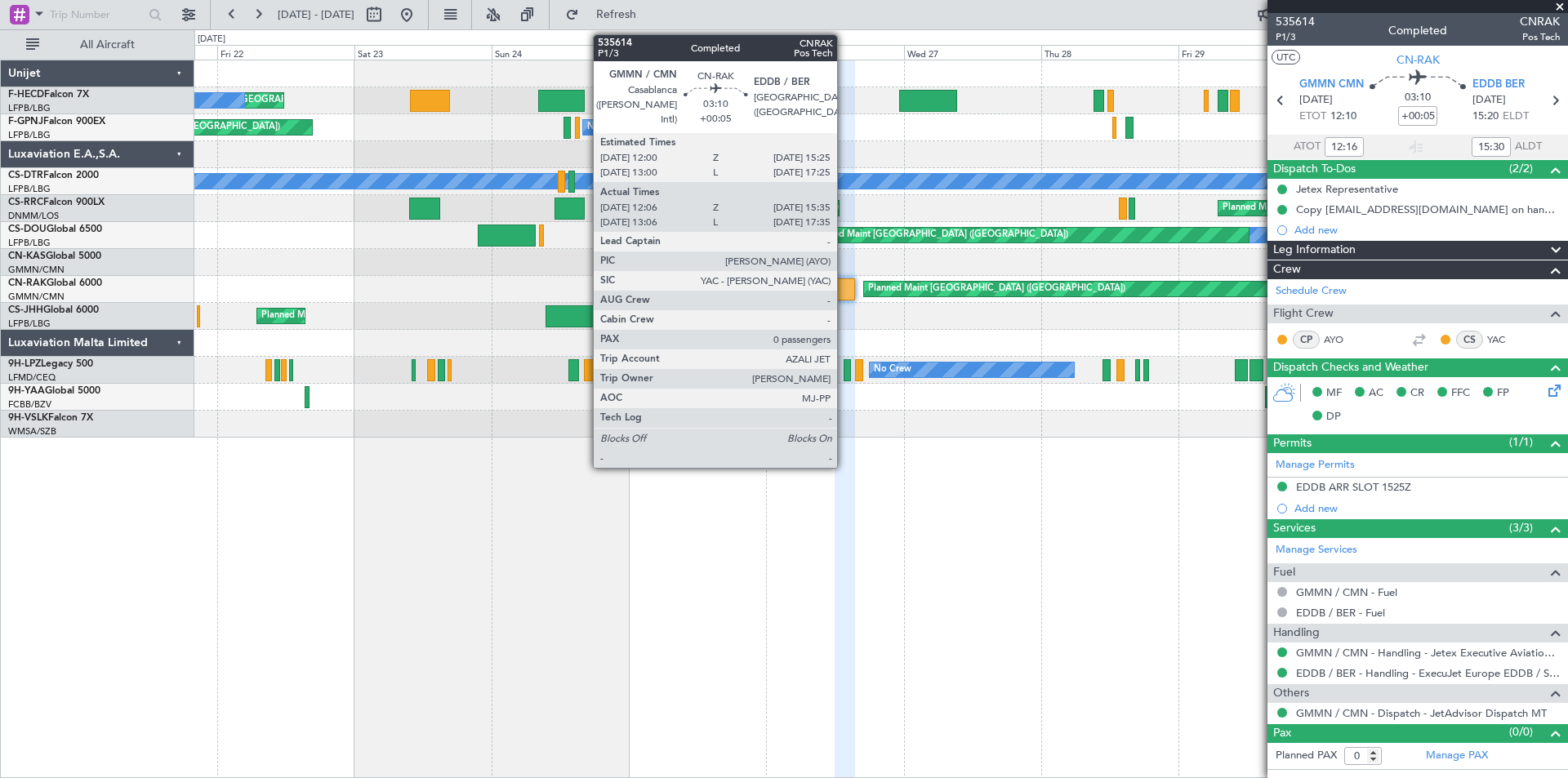
click at [845, 287] on div at bounding box center [845, 290] width 20 height 22
click at [847, 286] on div at bounding box center [845, 290] width 20 height 22
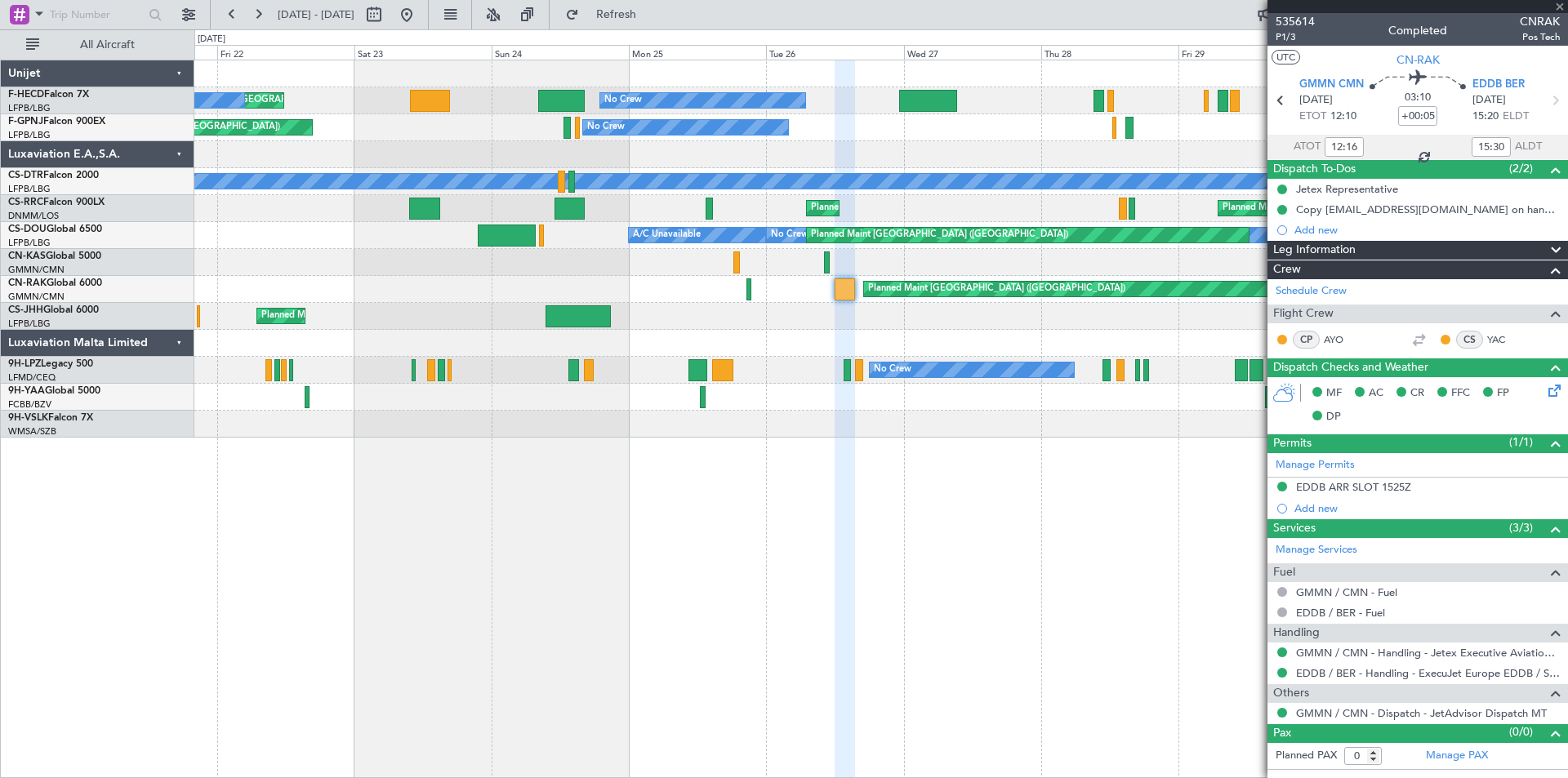
click at [844, 289] on div at bounding box center [845, 290] width 20 height 22
click at [844, 288] on div at bounding box center [845, 290] width 20 height 22
type input "[PERSON_NAME] ([PERSON_NAME])"
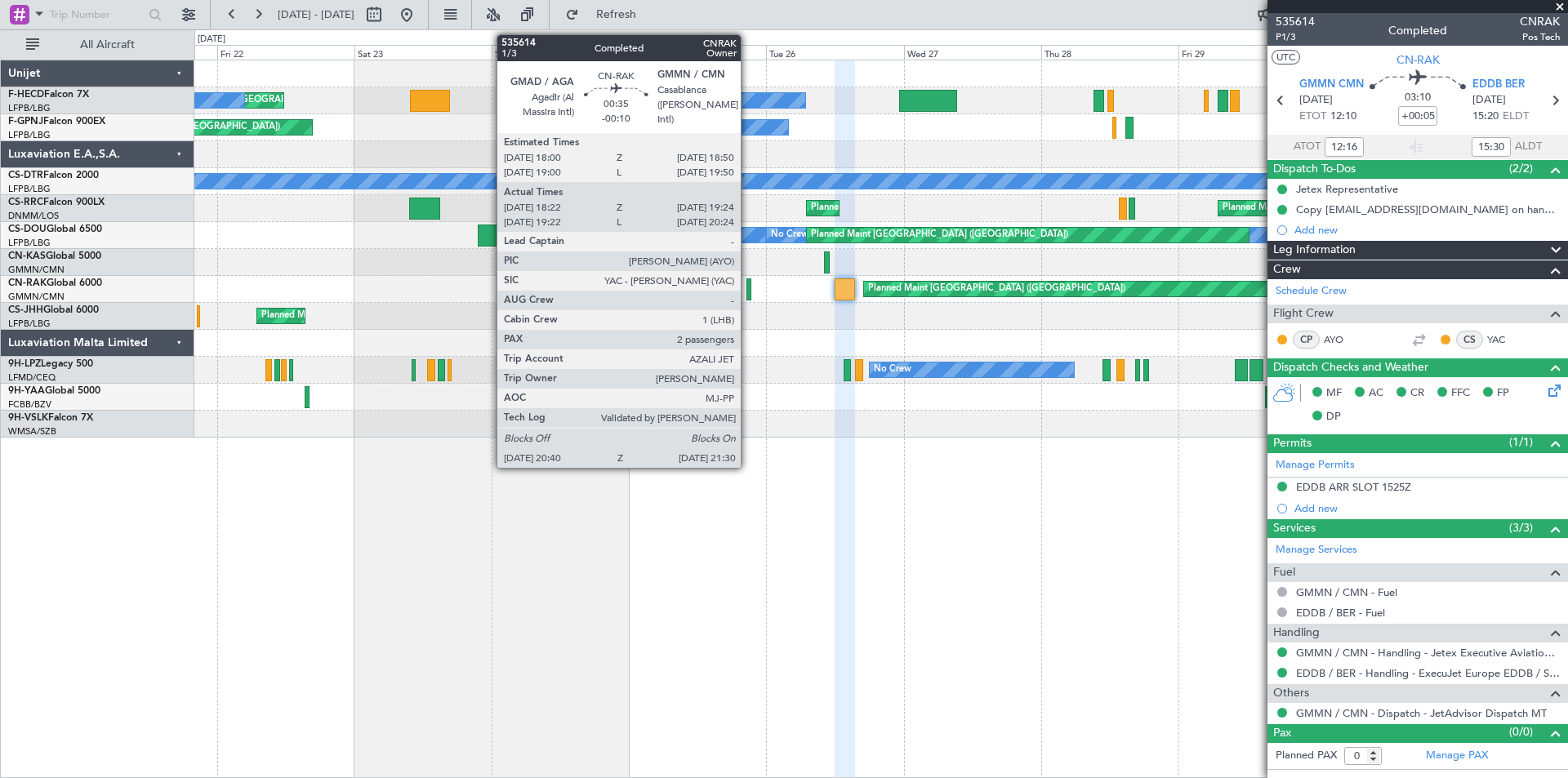
click at [747, 286] on div at bounding box center [749, 290] width 5 height 22
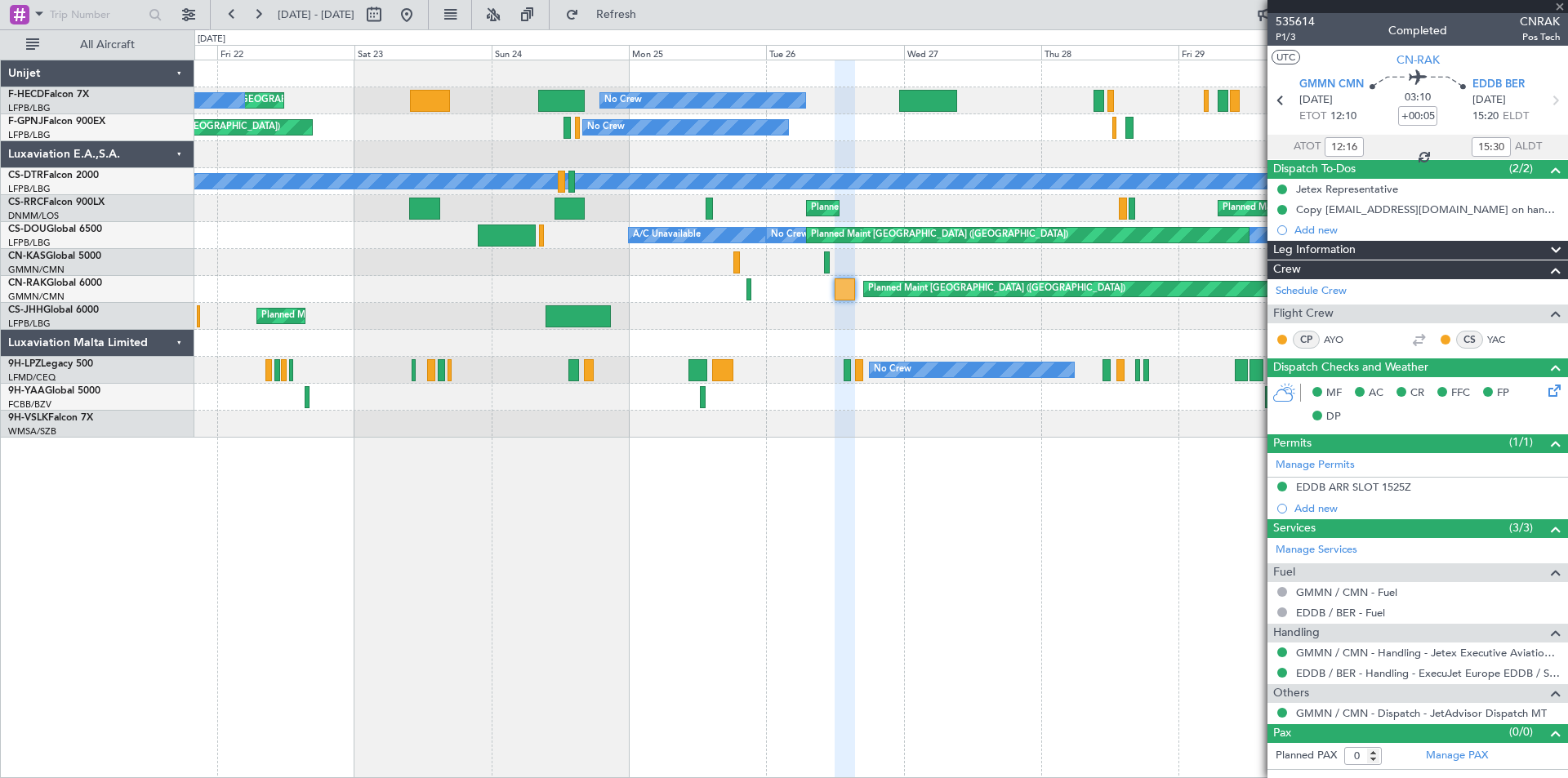
type input "-00:10"
type input "18:32"
type input "19:19"
type input "2"
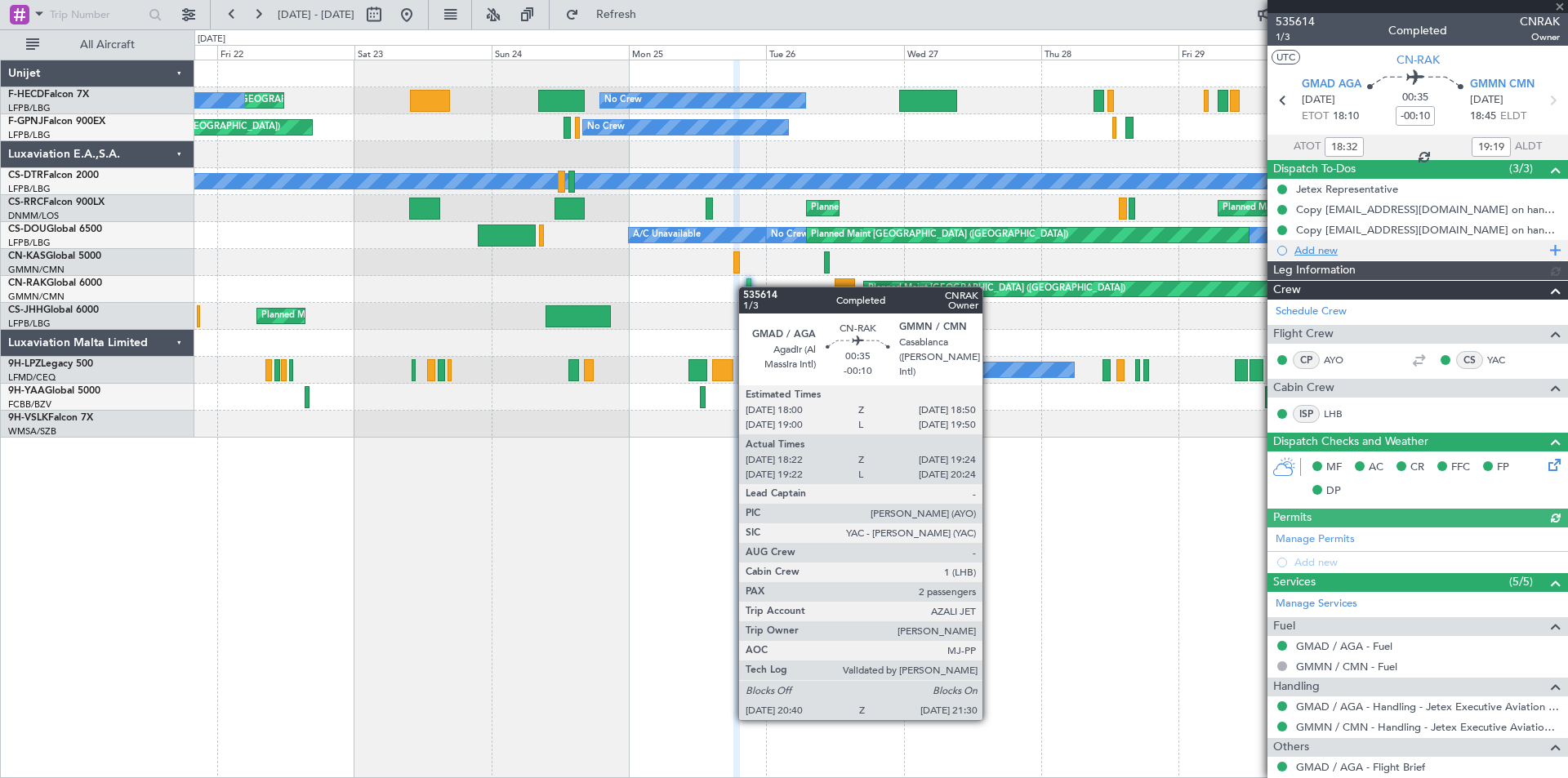
type input "[PERSON_NAME] ([PERSON_NAME])"
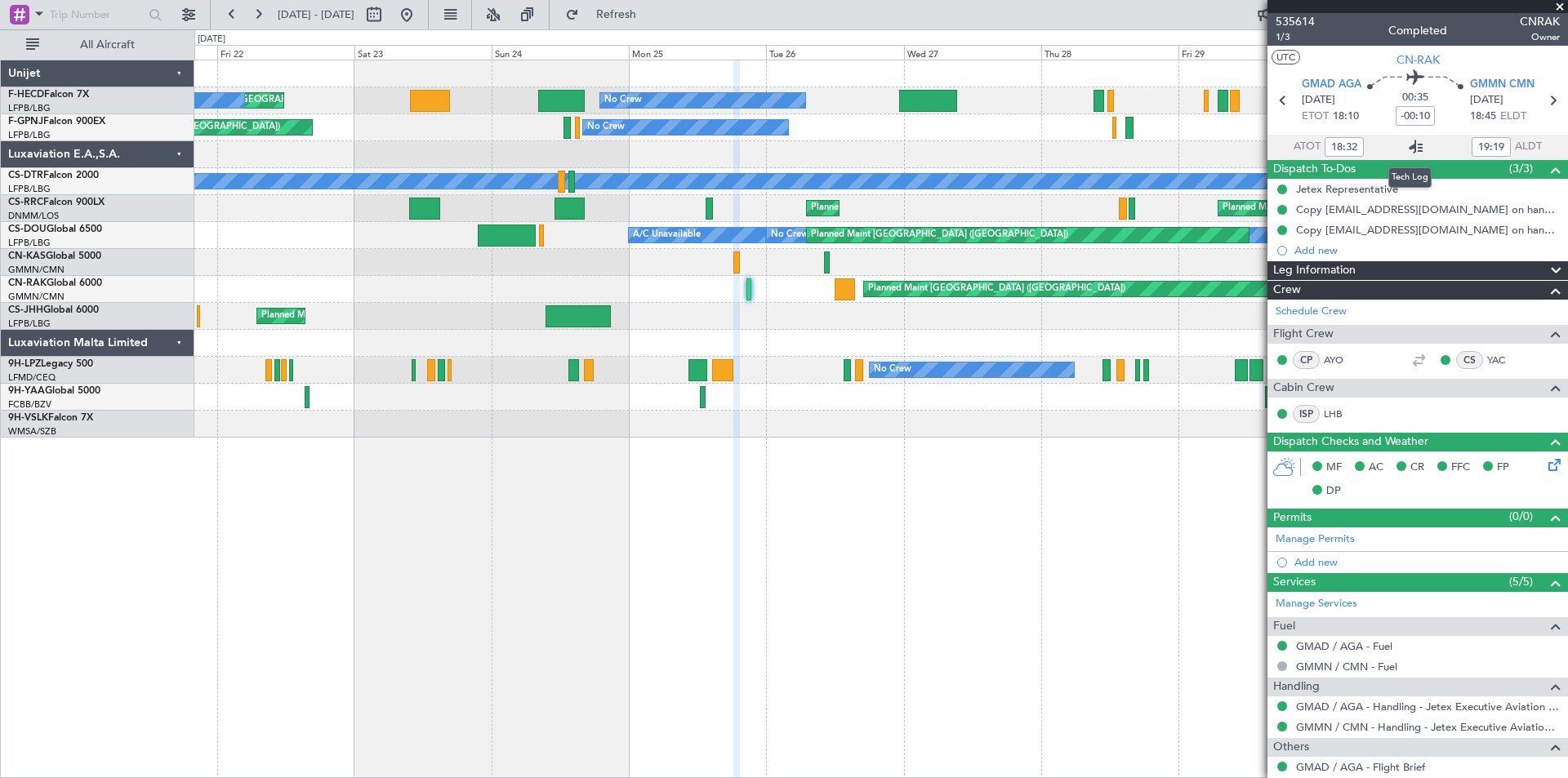
click at [1410, 149] on icon at bounding box center [1416, 147] width 19 height 19
type input "[PERSON_NAME] ([PERSON_NAME])"
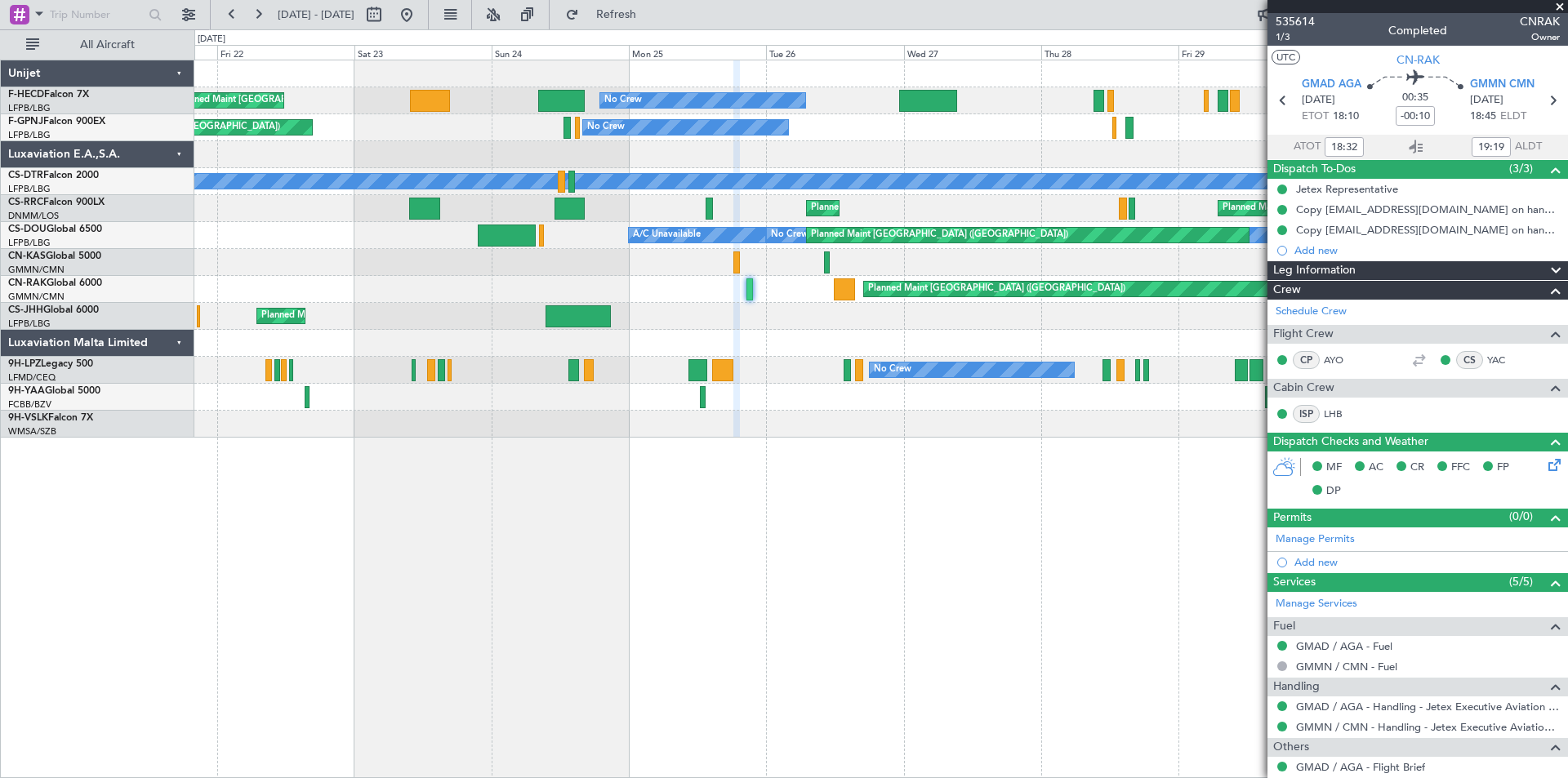
type input "[PERSON_NAME] ([PERSON_NAME])"
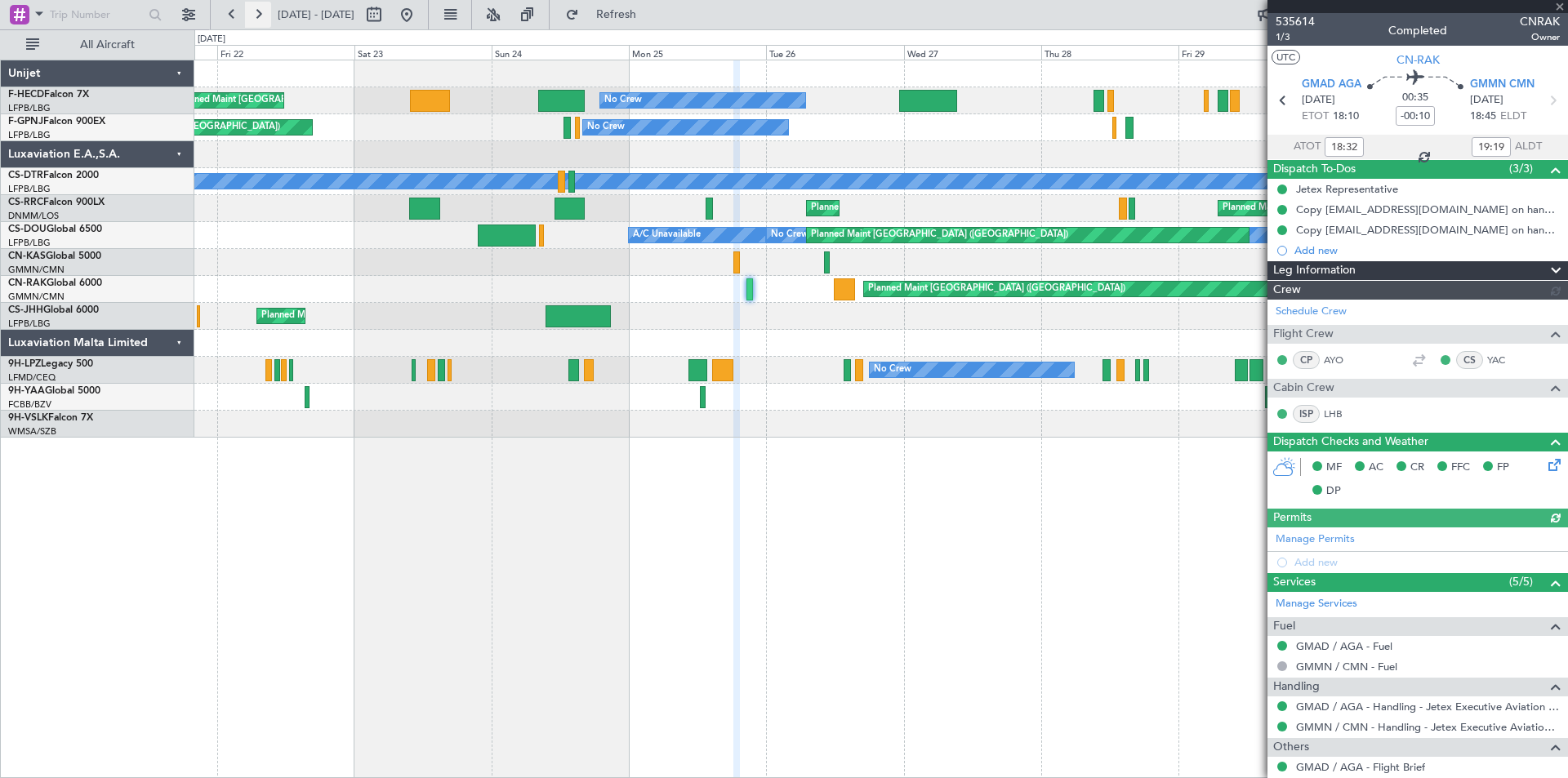
type input "[PERSON_NAME] ([PERSON_NAME])"
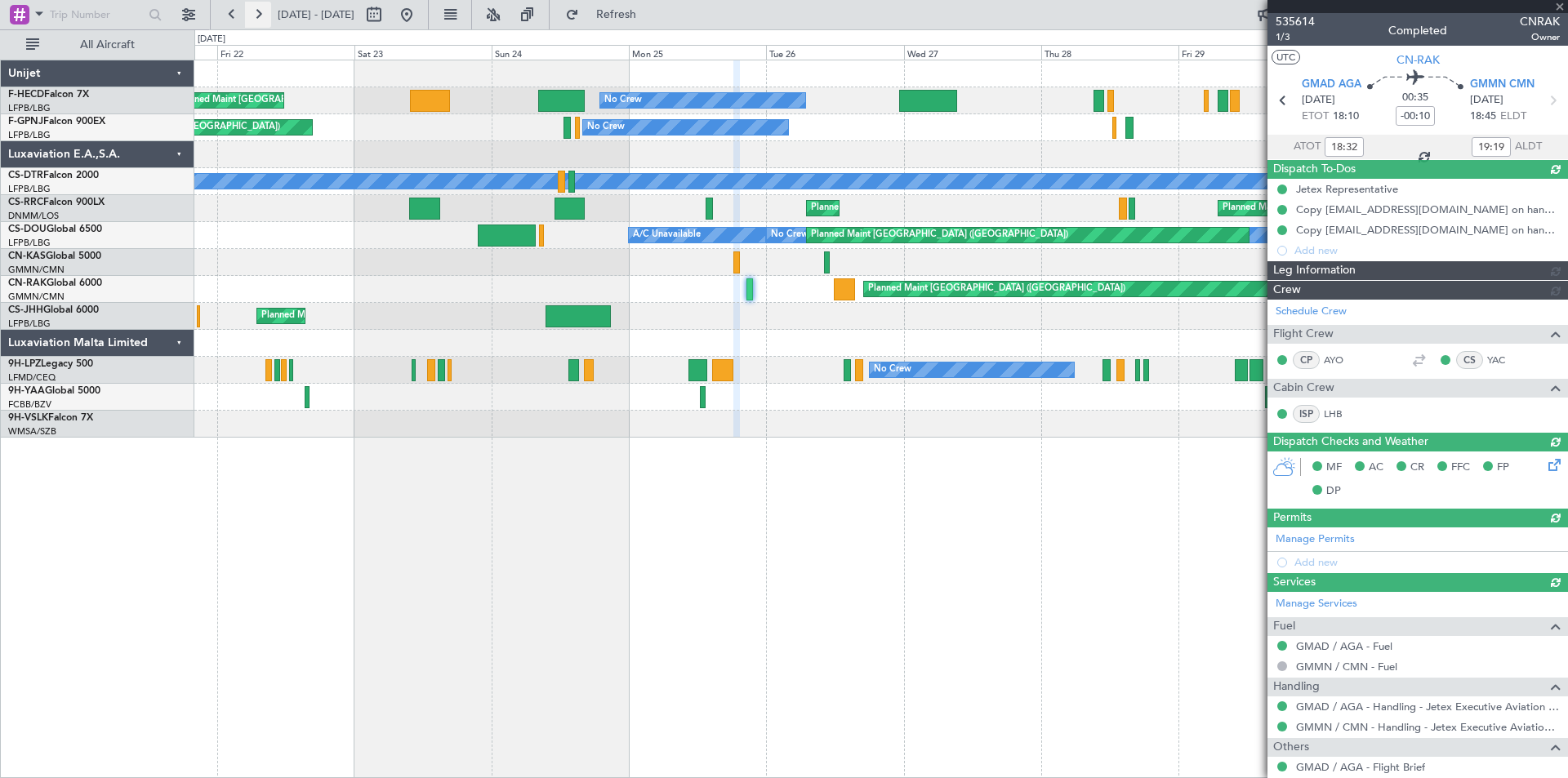
type input "[PERSON_NAME] ([PERSON_NAME])"
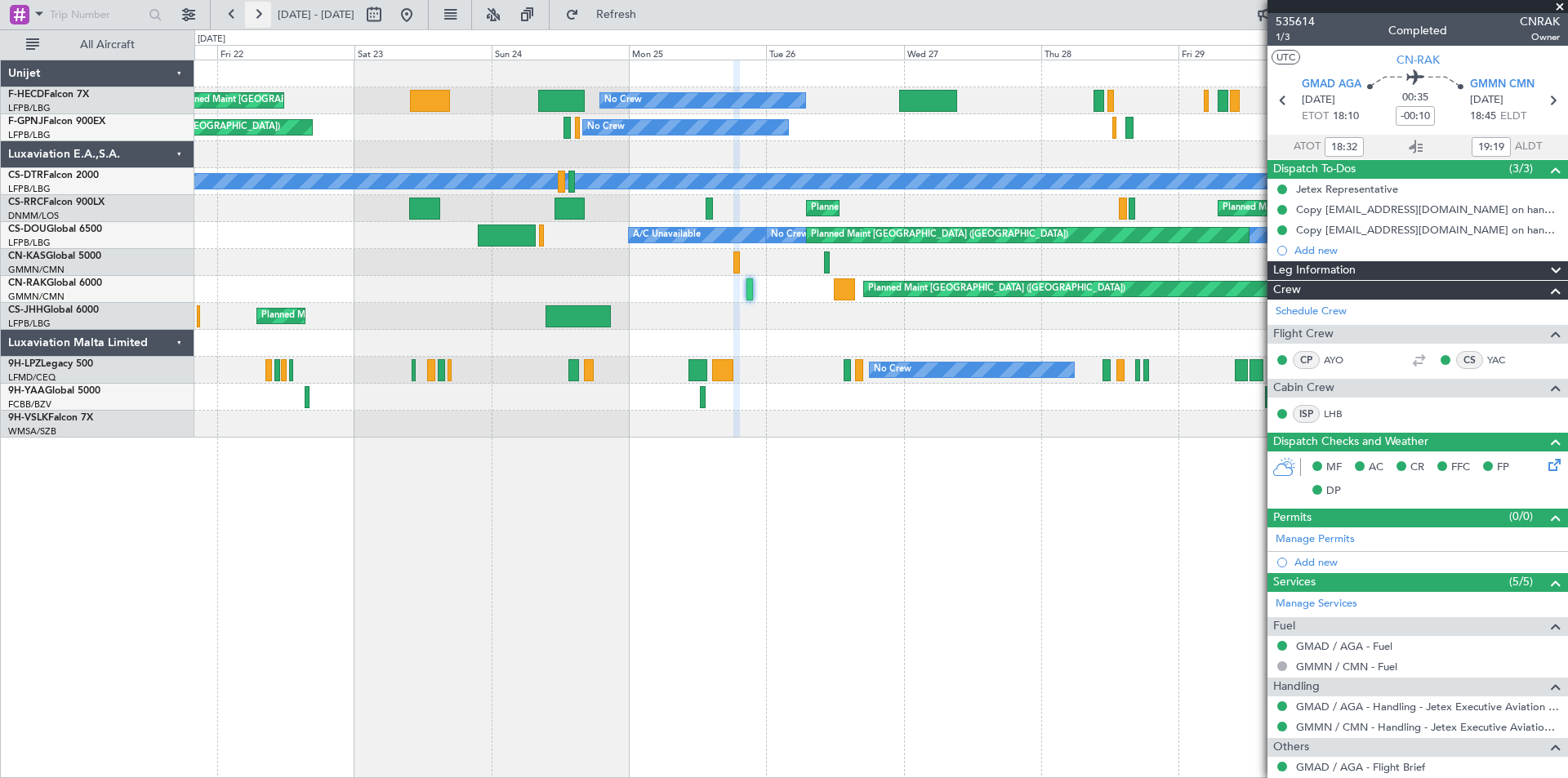
type input "[PERSON_NAME] ([PERSON_NAME])"
